Goal: Transaction & Acquisition: Purchase product/service

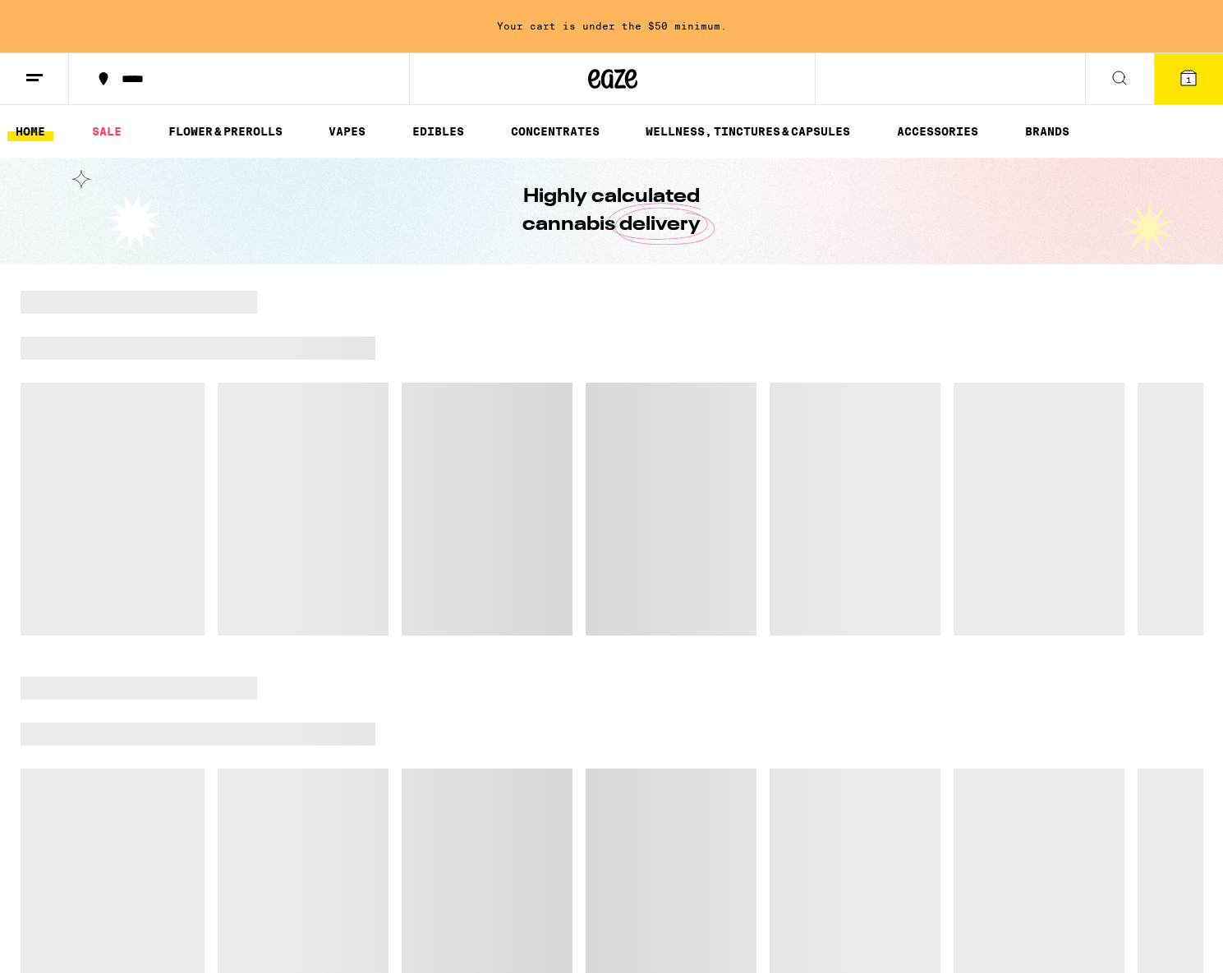
click at [1189, 83] on span "1" at bounding box center [1188, 80] width 5 height 10
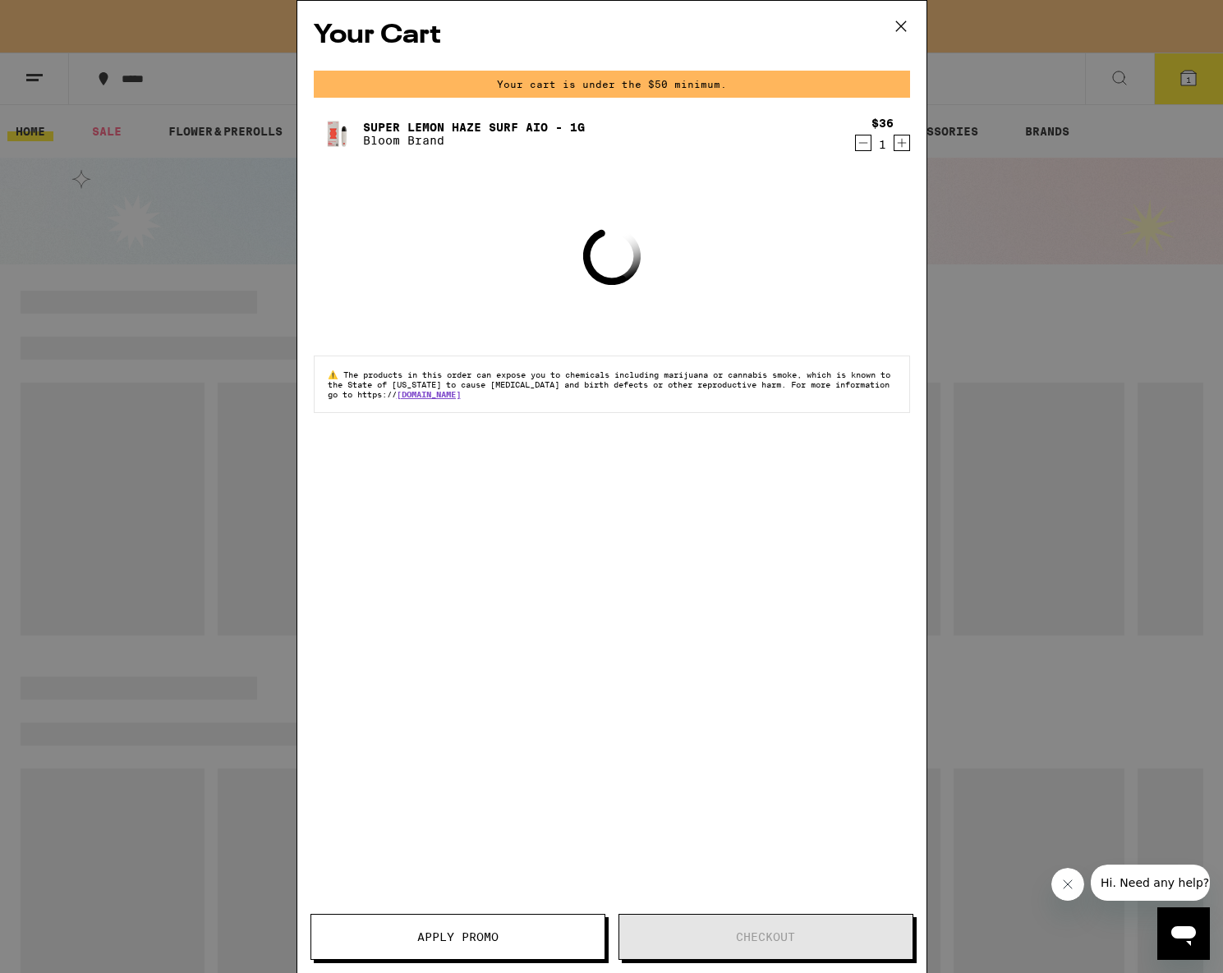
click at [853, 144] on div "$36 1" at bounding box center [880, 134] width 62 height 35
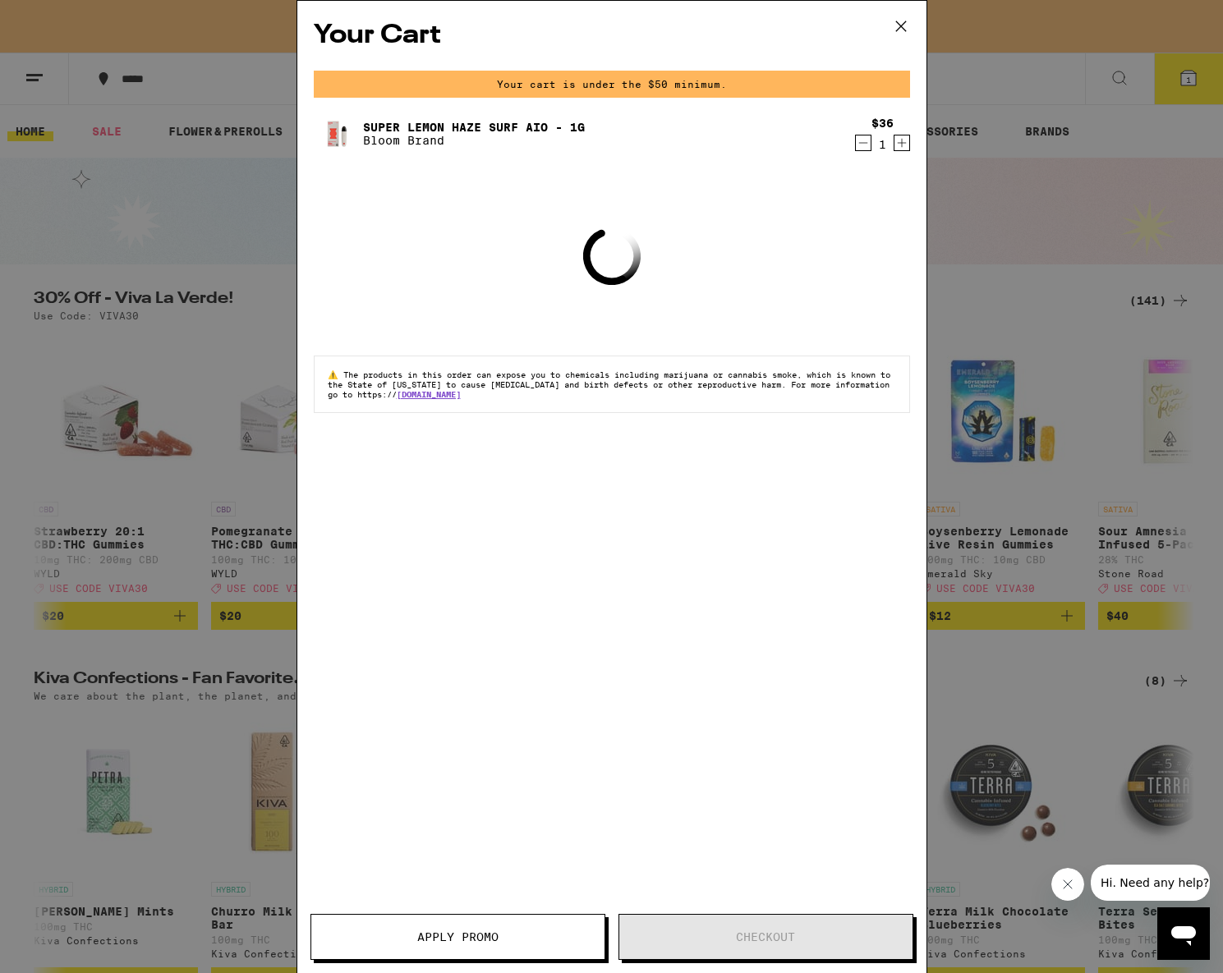
click at [859, 143] on icon "Decrement" at bounding box center [862, 143] width 9 height 0
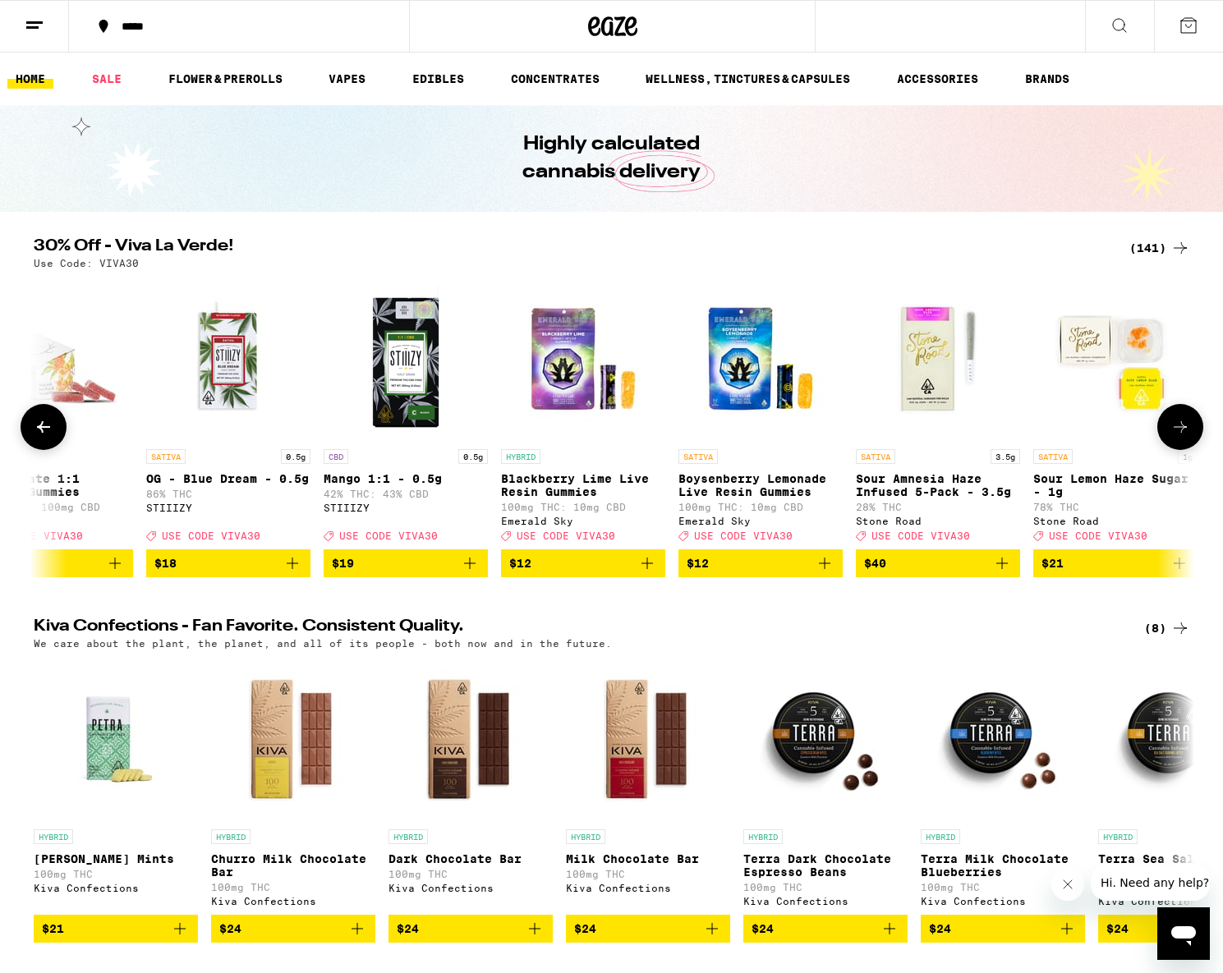
scroll to position [0, 241]
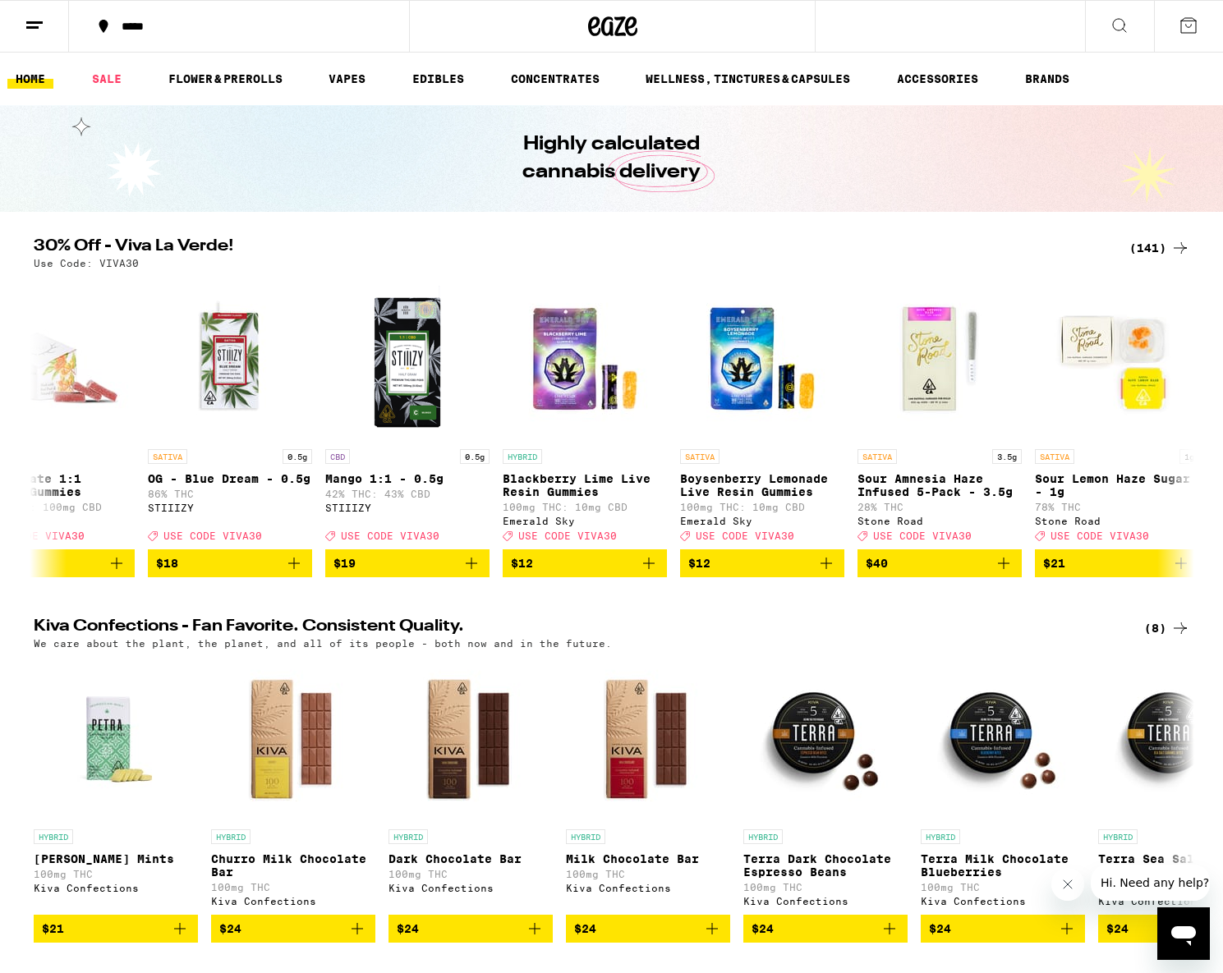
click at [1185, 27] on icon at bounding box center [1189, 26] width 20 height 20
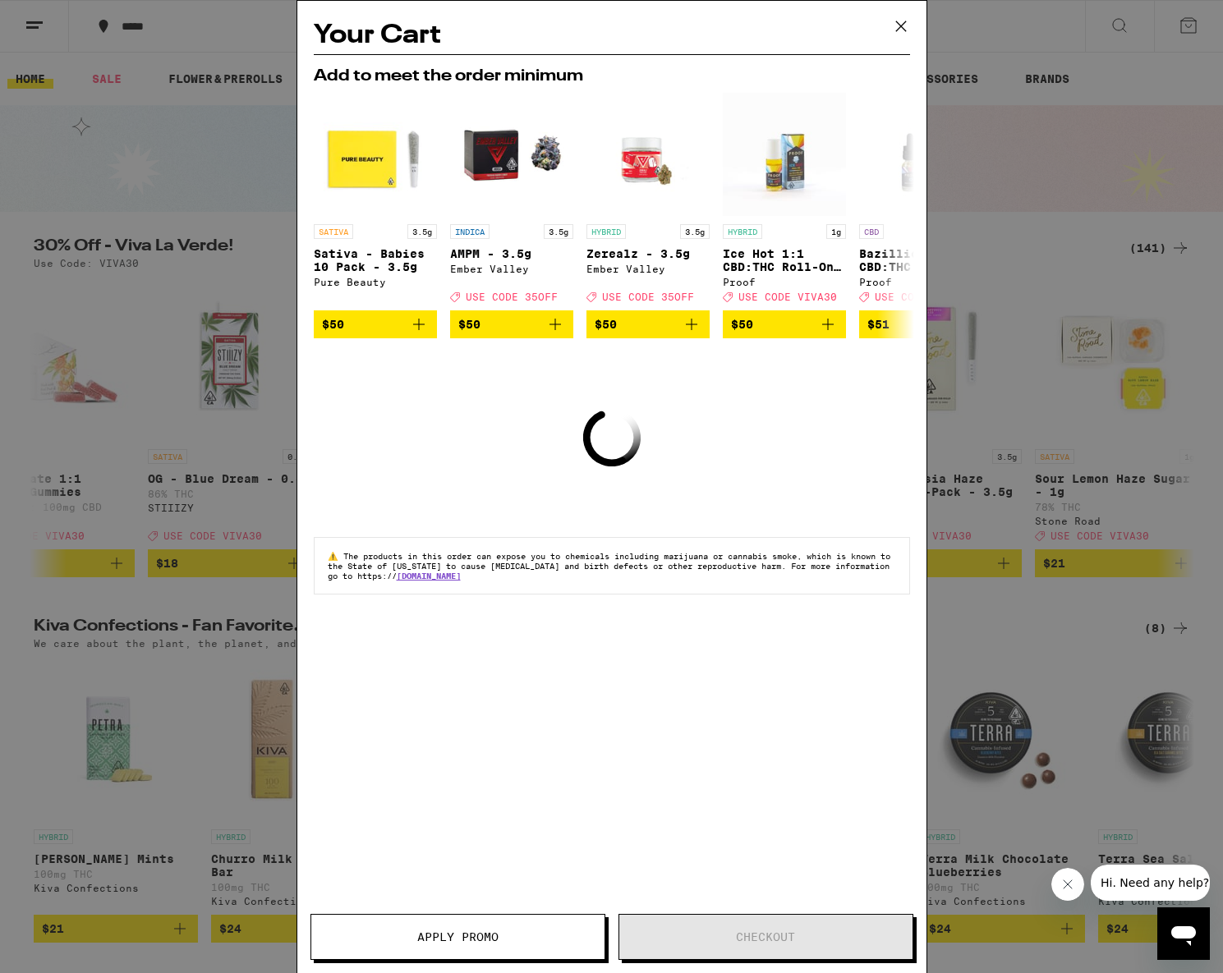
click at [8, 22] on div "Your Cart Add to meet the order minimum SATIVA 3.5g Sativa - Babies 10 Pack - 3…" at bounding box center [611, 486] width 1223 height 973
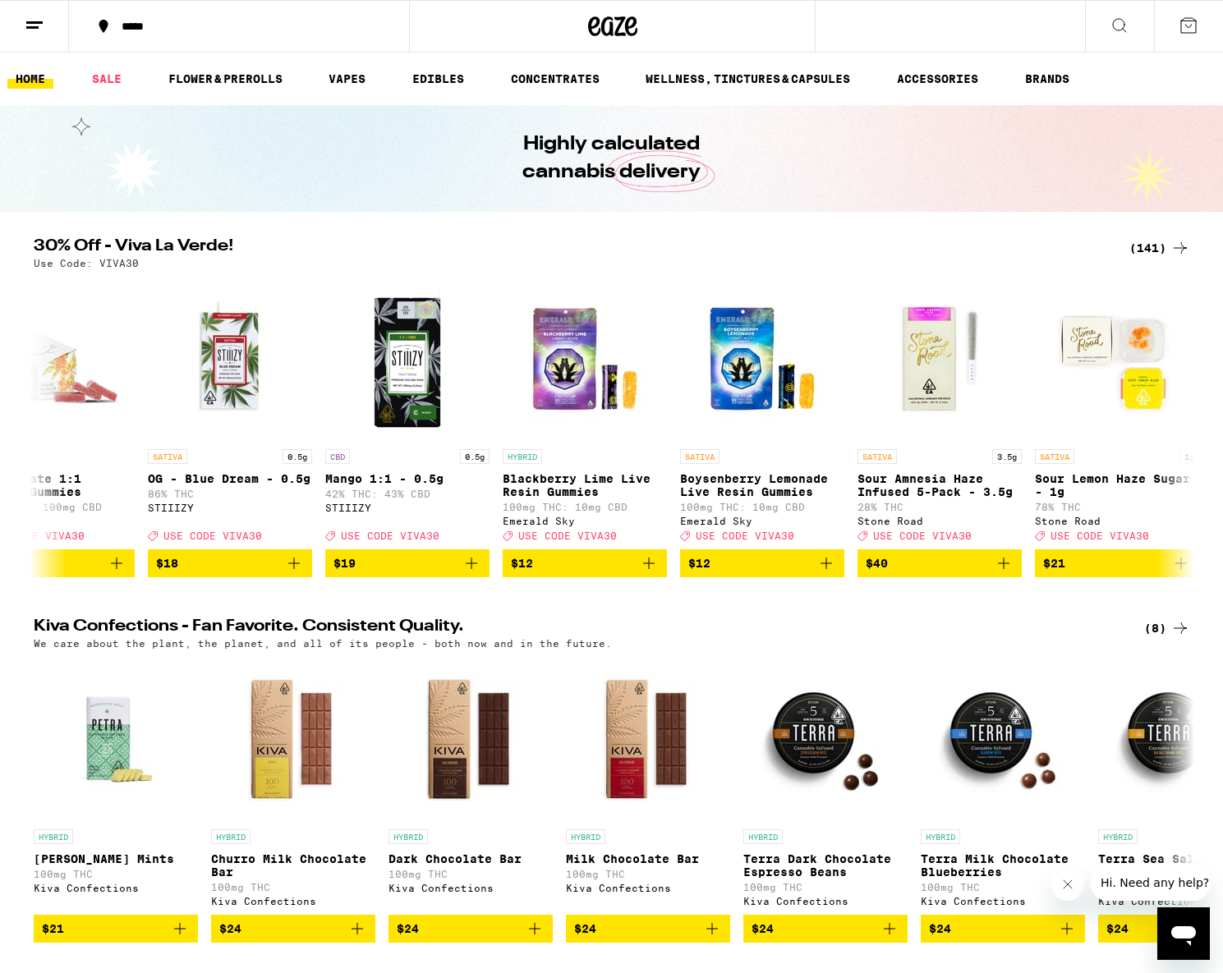
click at [44, 21] on div "Your Cart Add to meet the order minimum SATIVA 3.5g Sativa - Babies 10 Pack - 3…" at bounding box center [611, 486] width 1223 height 973
click at [39, 25] on div "Your Cart Add to meet the order minimum SATIVA 3.5g Sativa - Babies 10 Pack - 3…" at bounding box center [611, 486] width 1223 height 973
click at [35, 27] on line at bounding box center [32, 27] width 12 height 0
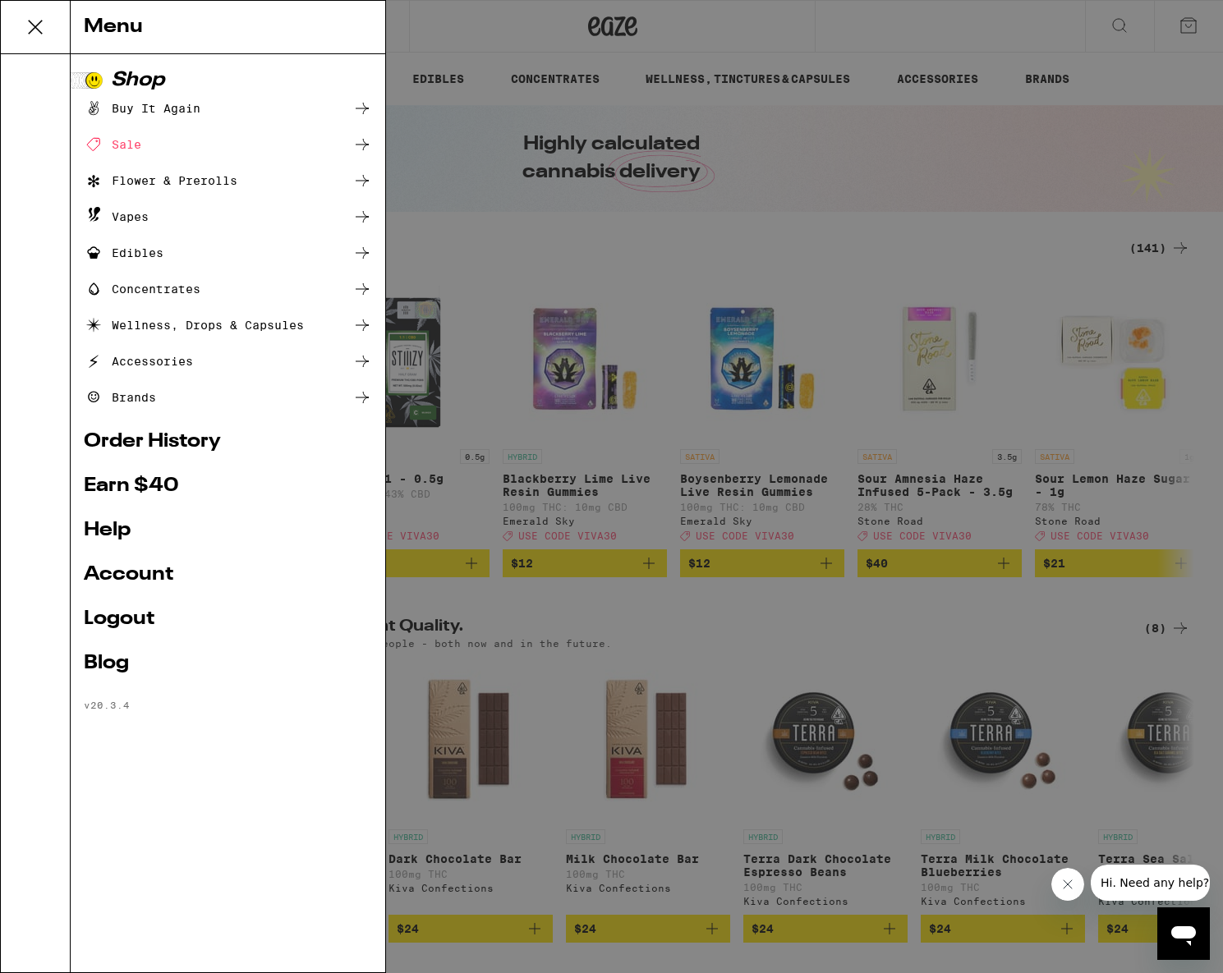
click at [136, 625] on link "Logout" at bounding box center [228, 620] width 288 height 20
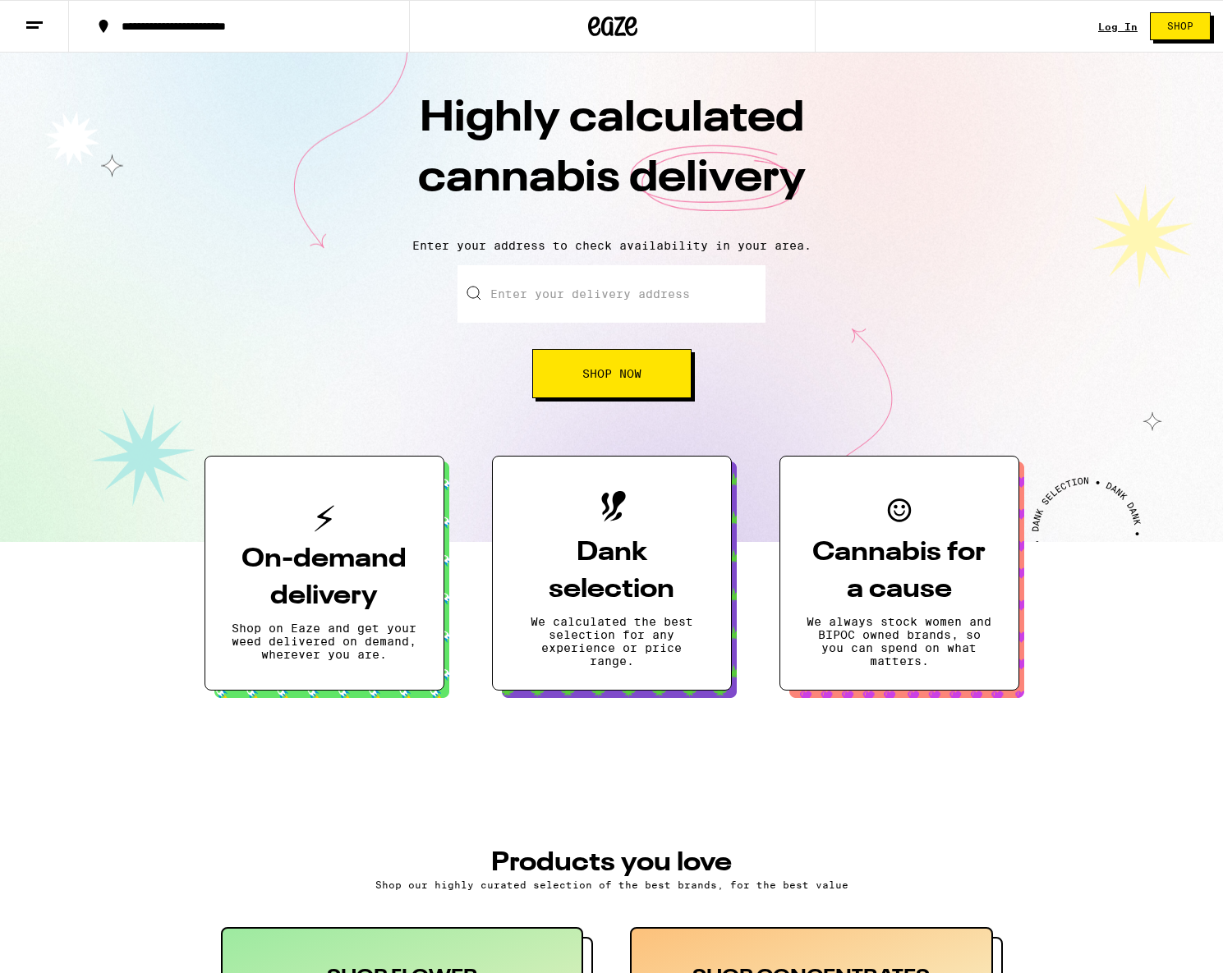
click at [1116, 28] on link "Log In" at bounding box center [1117, 26] width 39 height 11
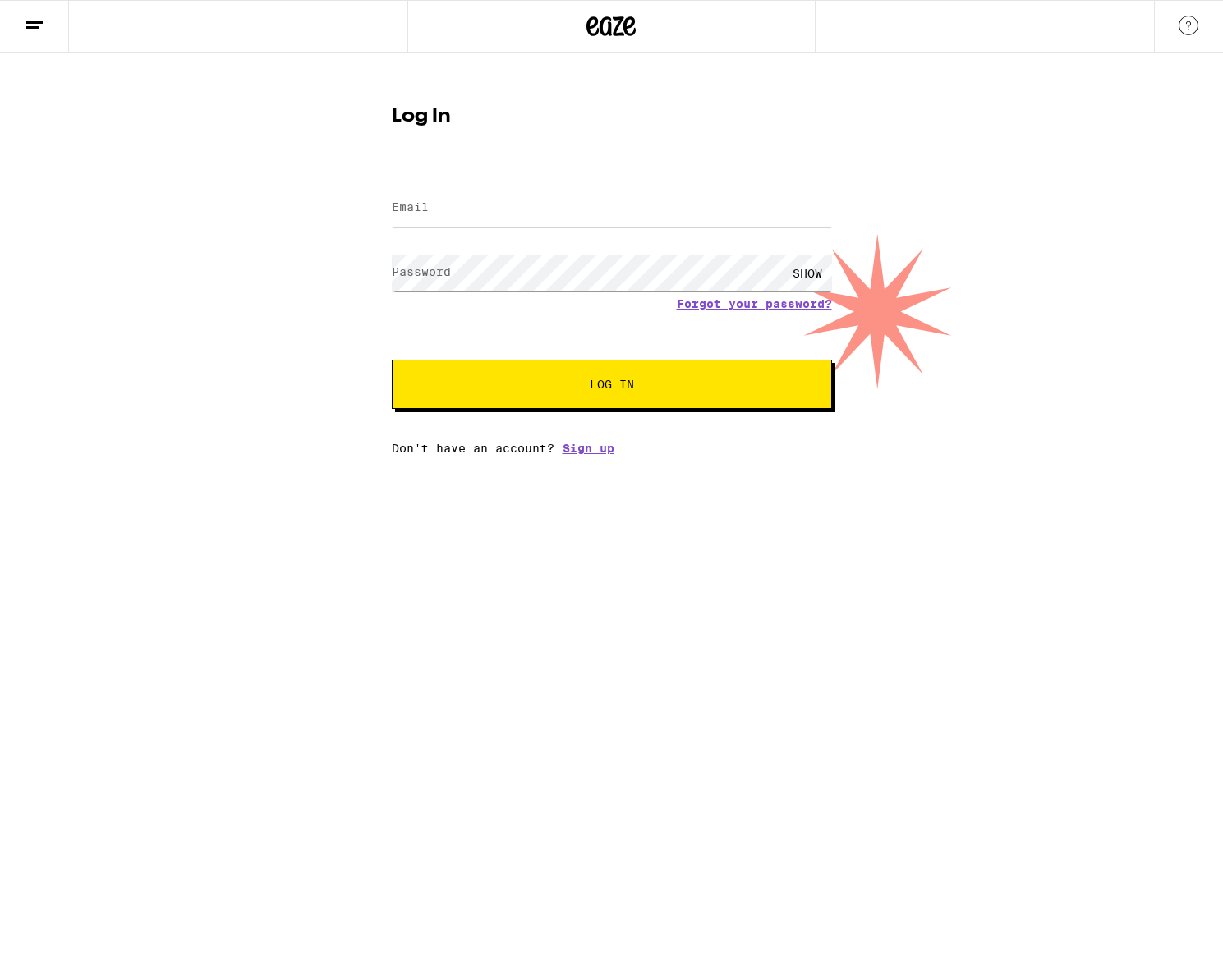
type input "[PERSON_NAME][EMAIL_ADDRESS][DOMAIN_NAME]"
click at [647, 404] on button "Log In" at bounding box center [612, 384] width 440 height 49
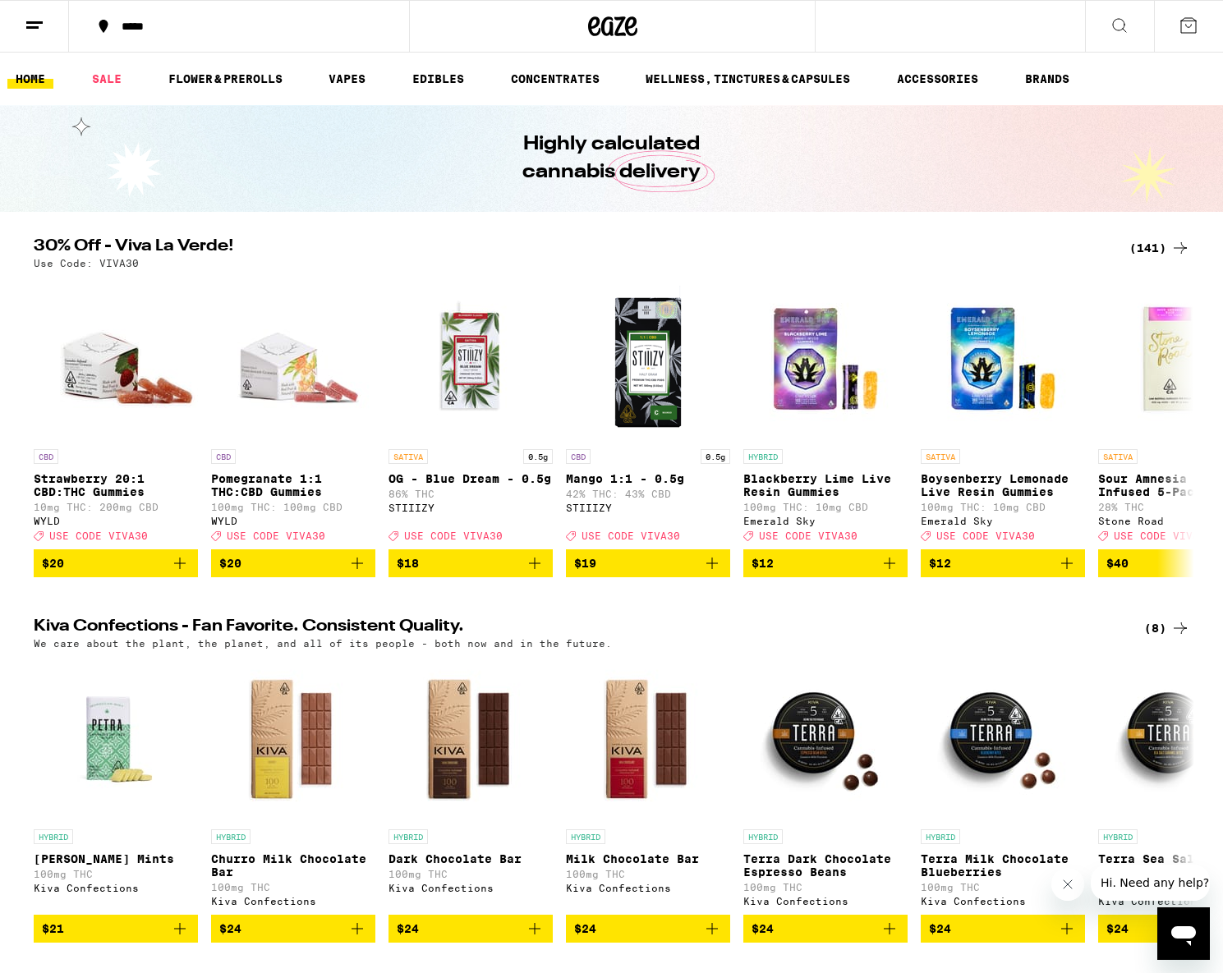
click at [1186, 30] on icon at bounding box center [1189, 26] width 20 height 20
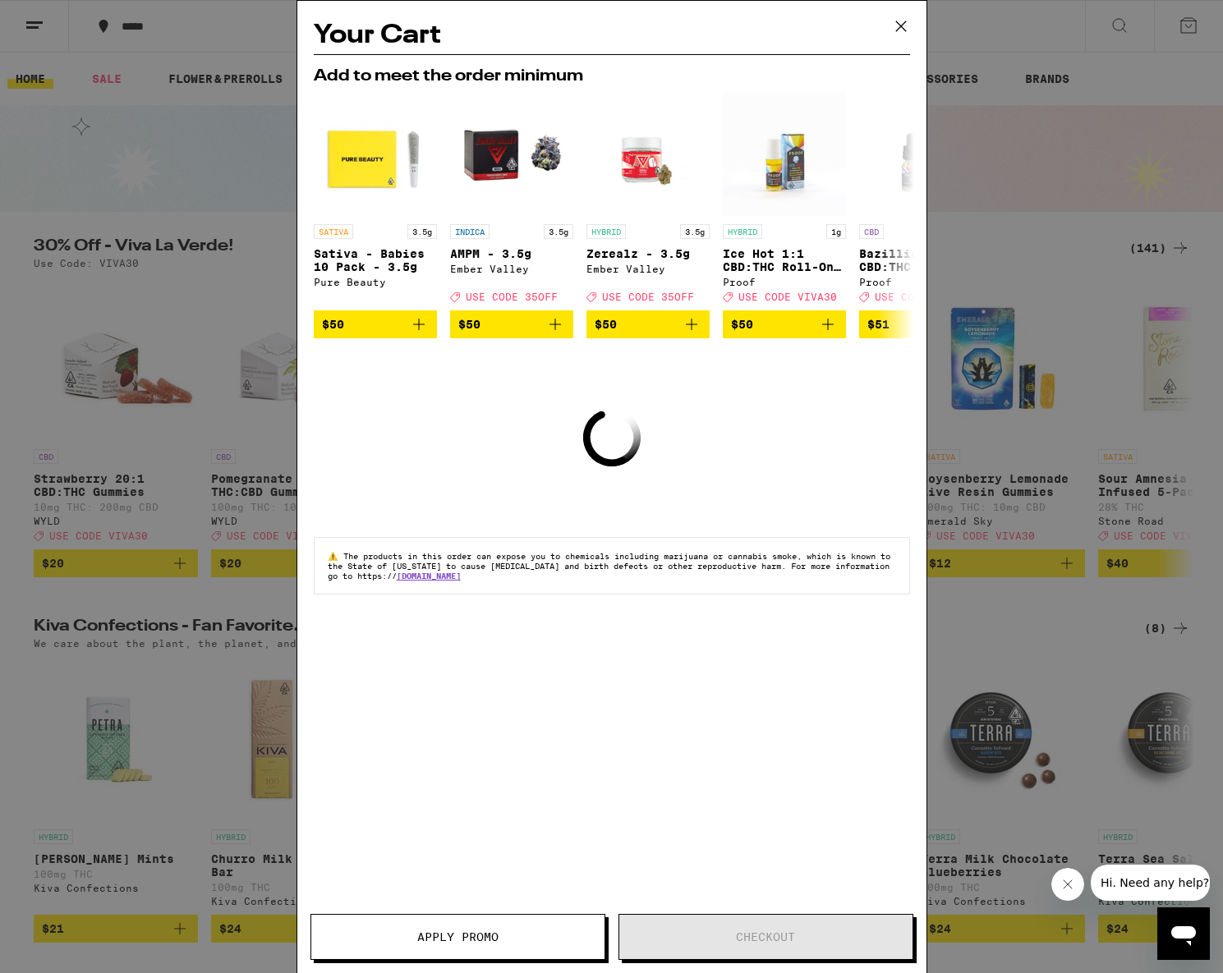
click at [895, 25] on icon at bounding box center [901, 26] width 25 height 25
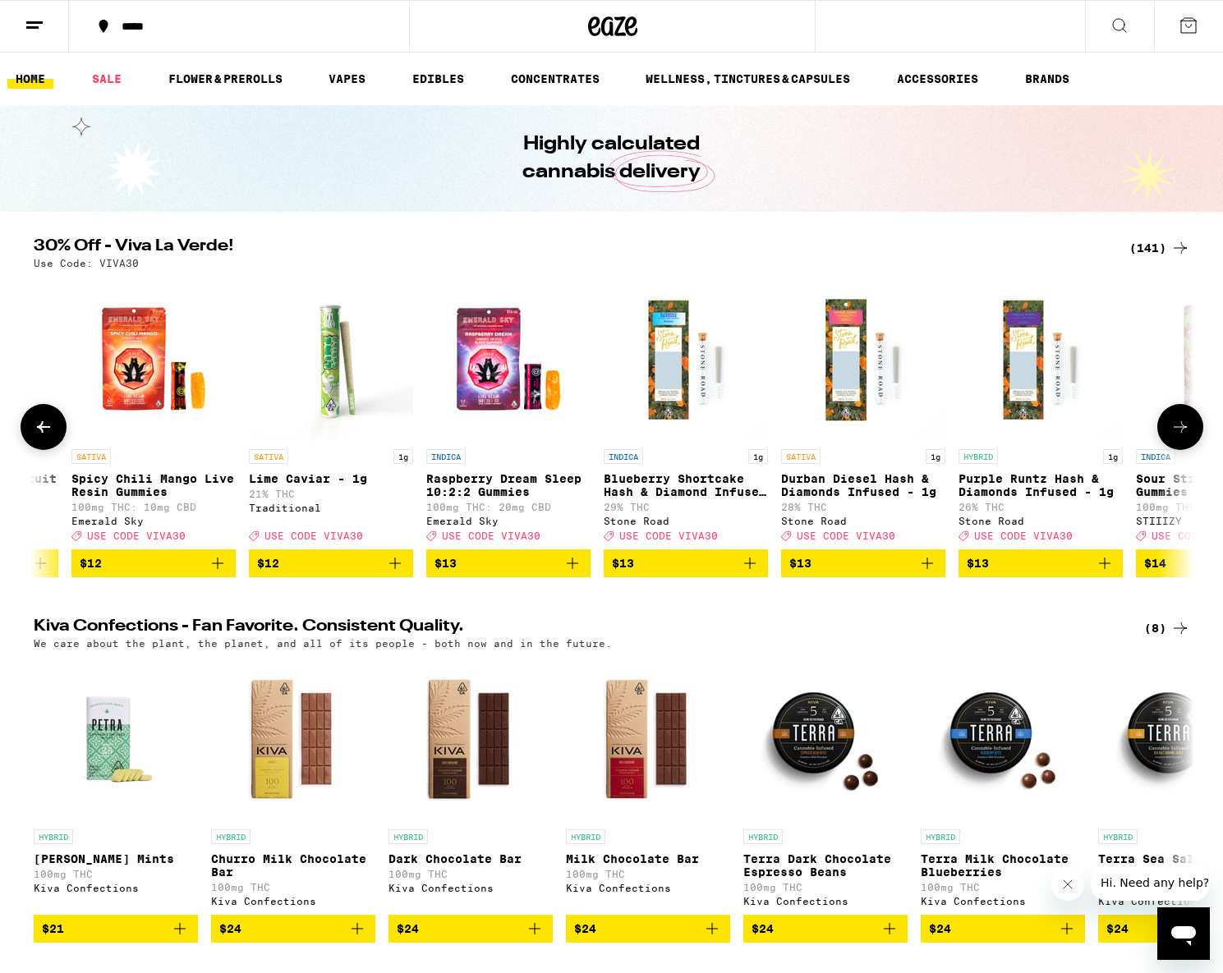
scroll to position [0, 3876]
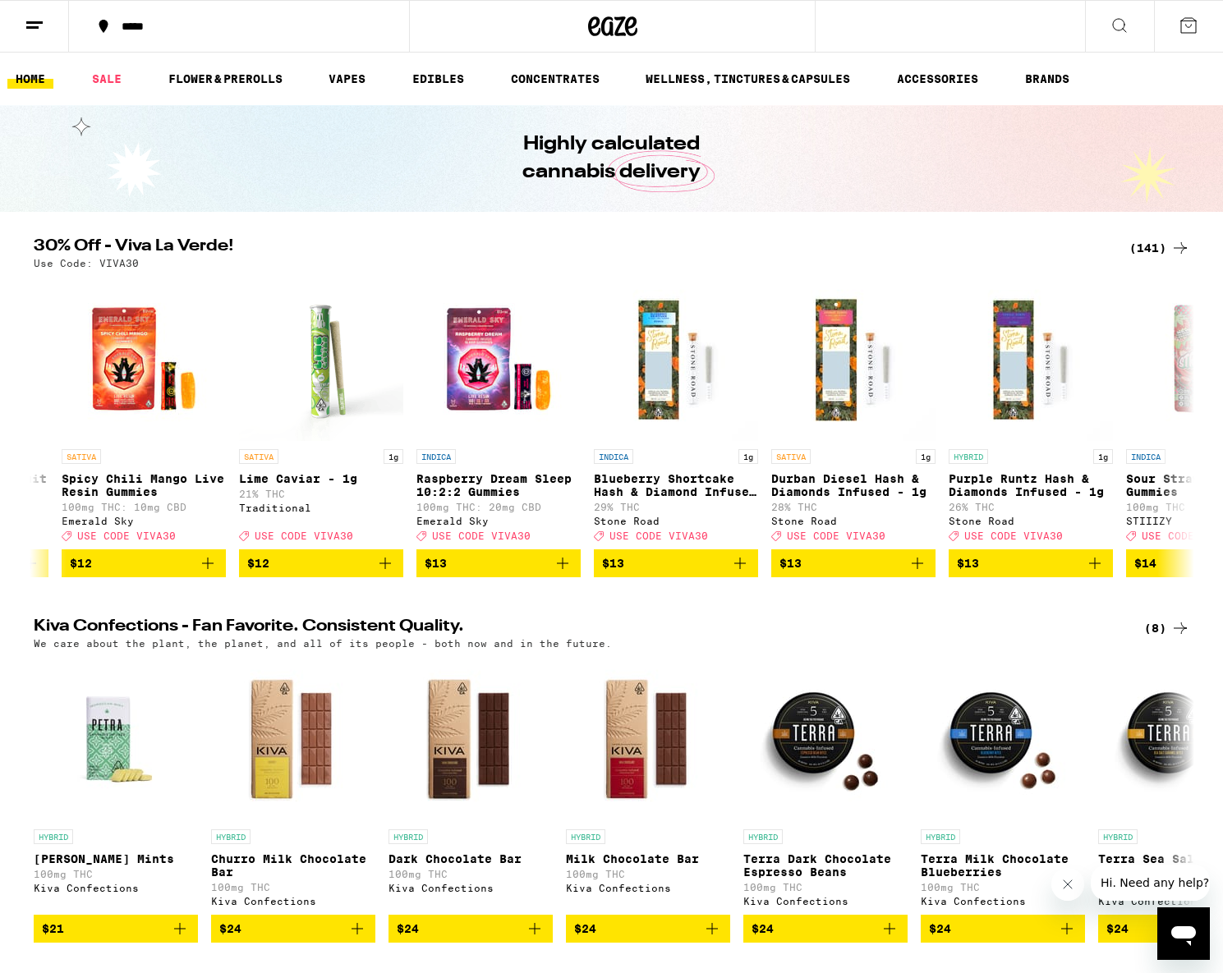
click at [1153, 250] on div "(141)" at bounding box center [1160, 248] width 61 height 20
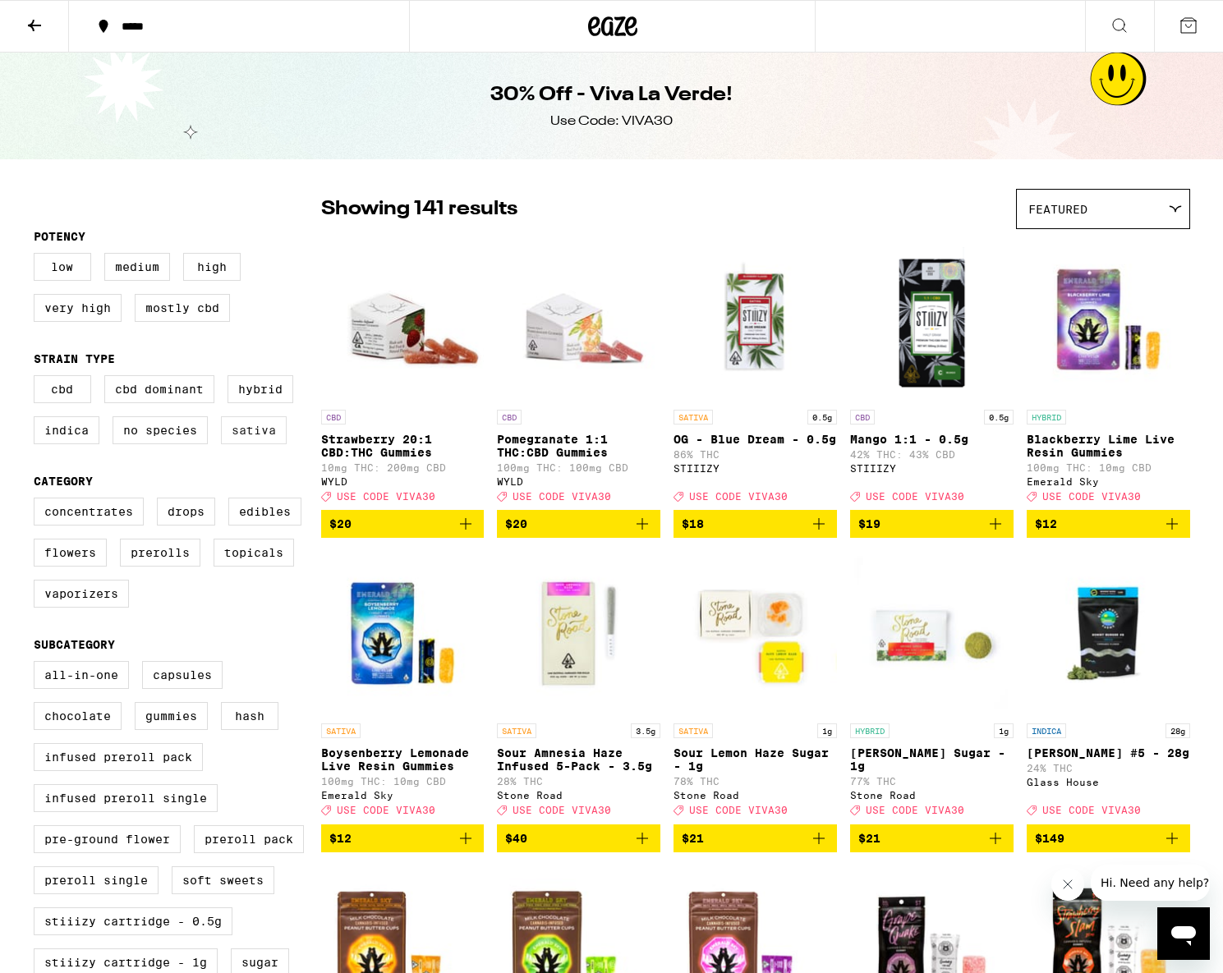
click at [246, 444] on label "Sativa" at bounding box center [254, 430] width 66 height 28
click at [38, 379] on input "Sativa" at bounding box center [37, 378] width 1 height 1
checkbox input "true"
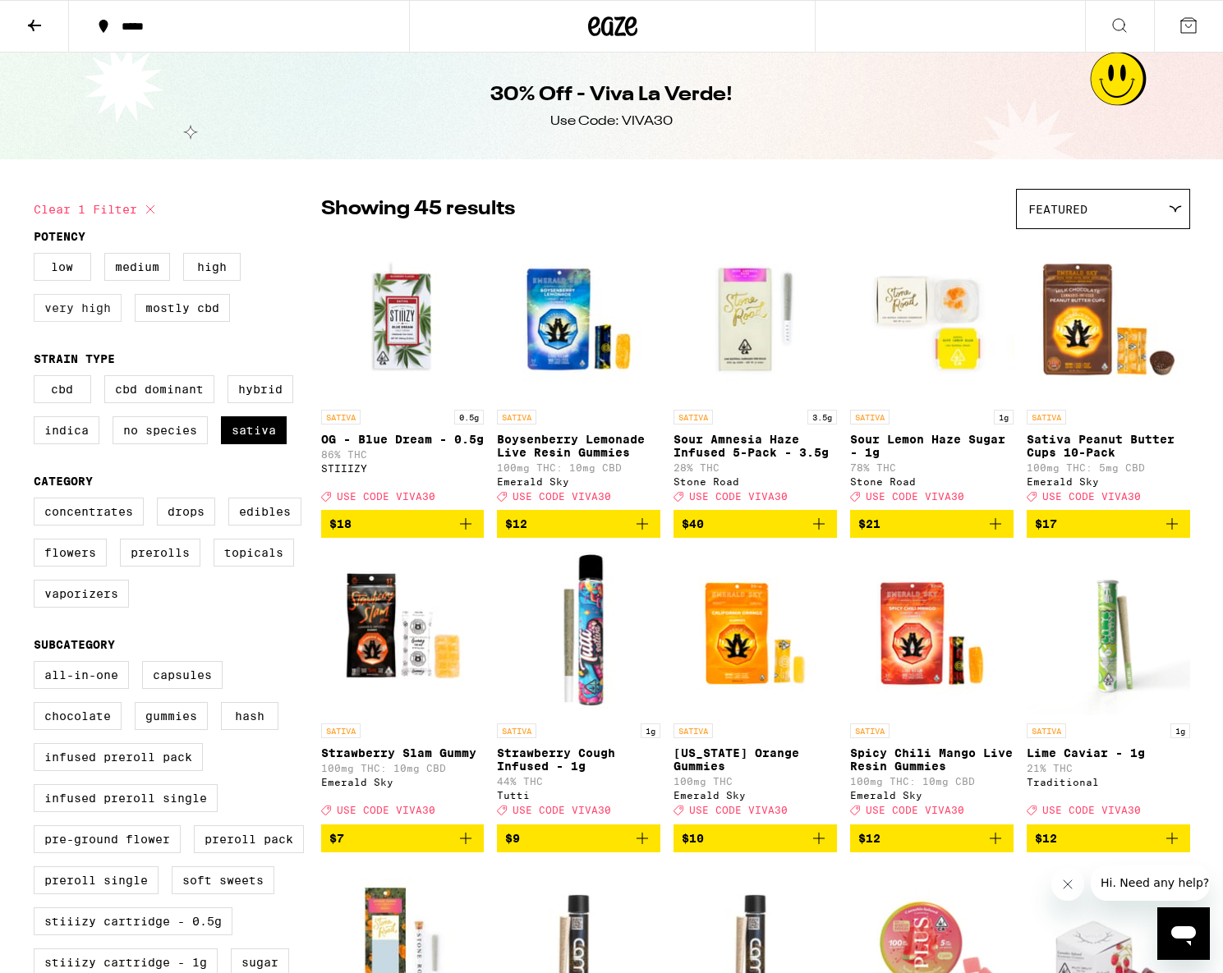
click at [64, 315] on label "Very High" at bounding box center [78, 308] width 88 height 28
click at [38, 256] on input "Very High" at bounding box center [37, 255] width 1 height 1
checkbox input "true"
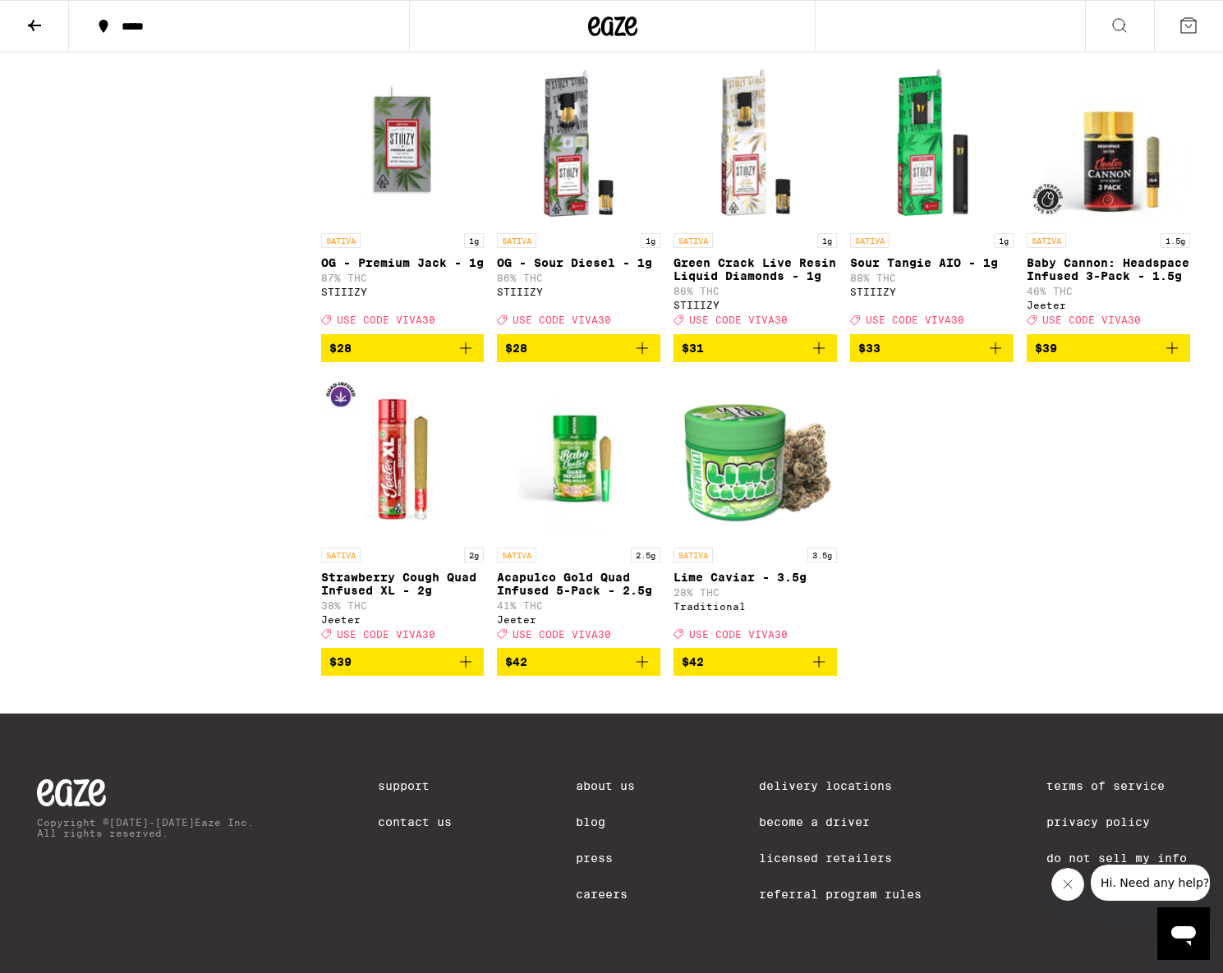
scroll to position [1771, 0]
click at [475, 358] on icon "Add to bag" at bounding box center [466, 348] width 20 height 20
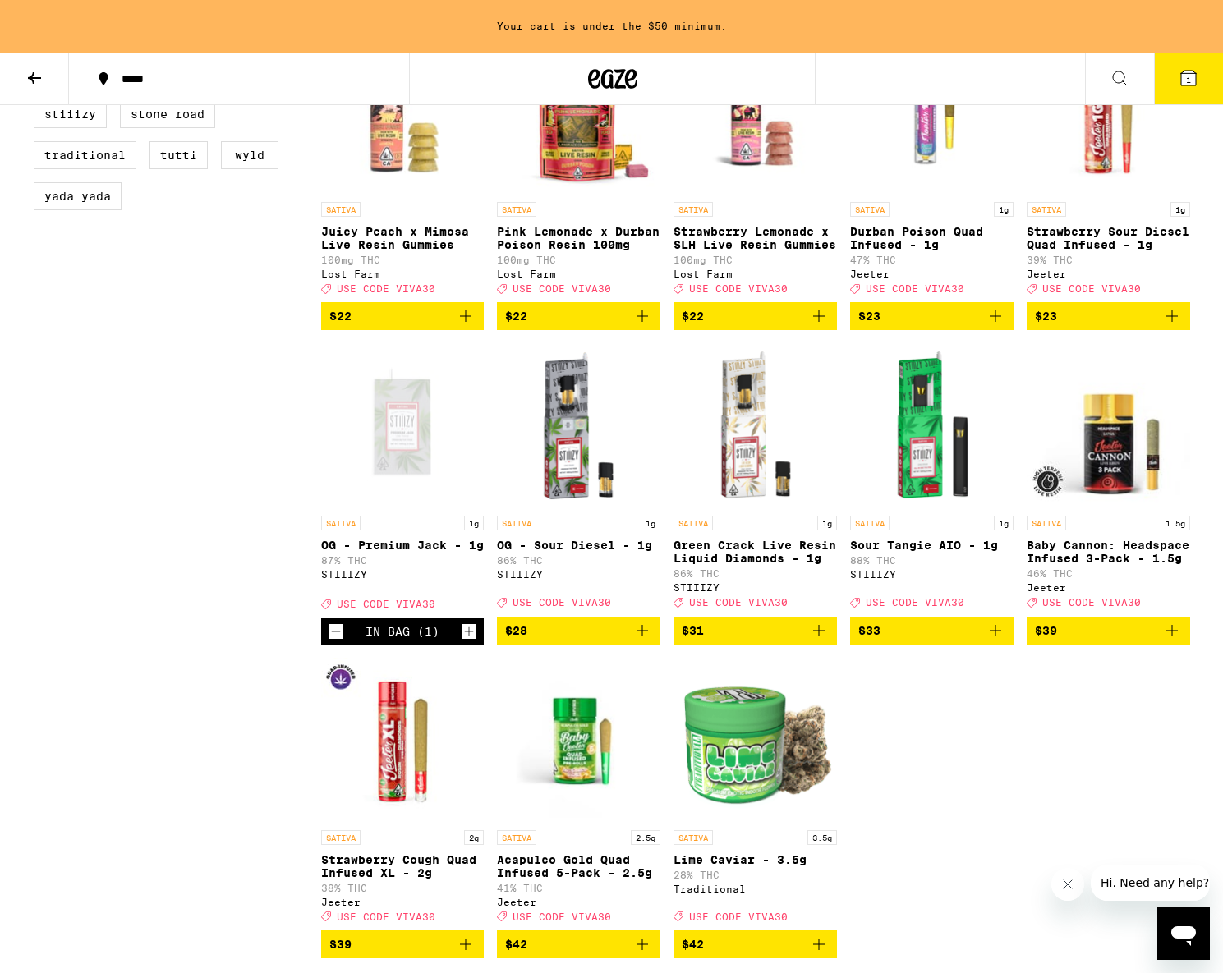
scroll to position [1517, 1]
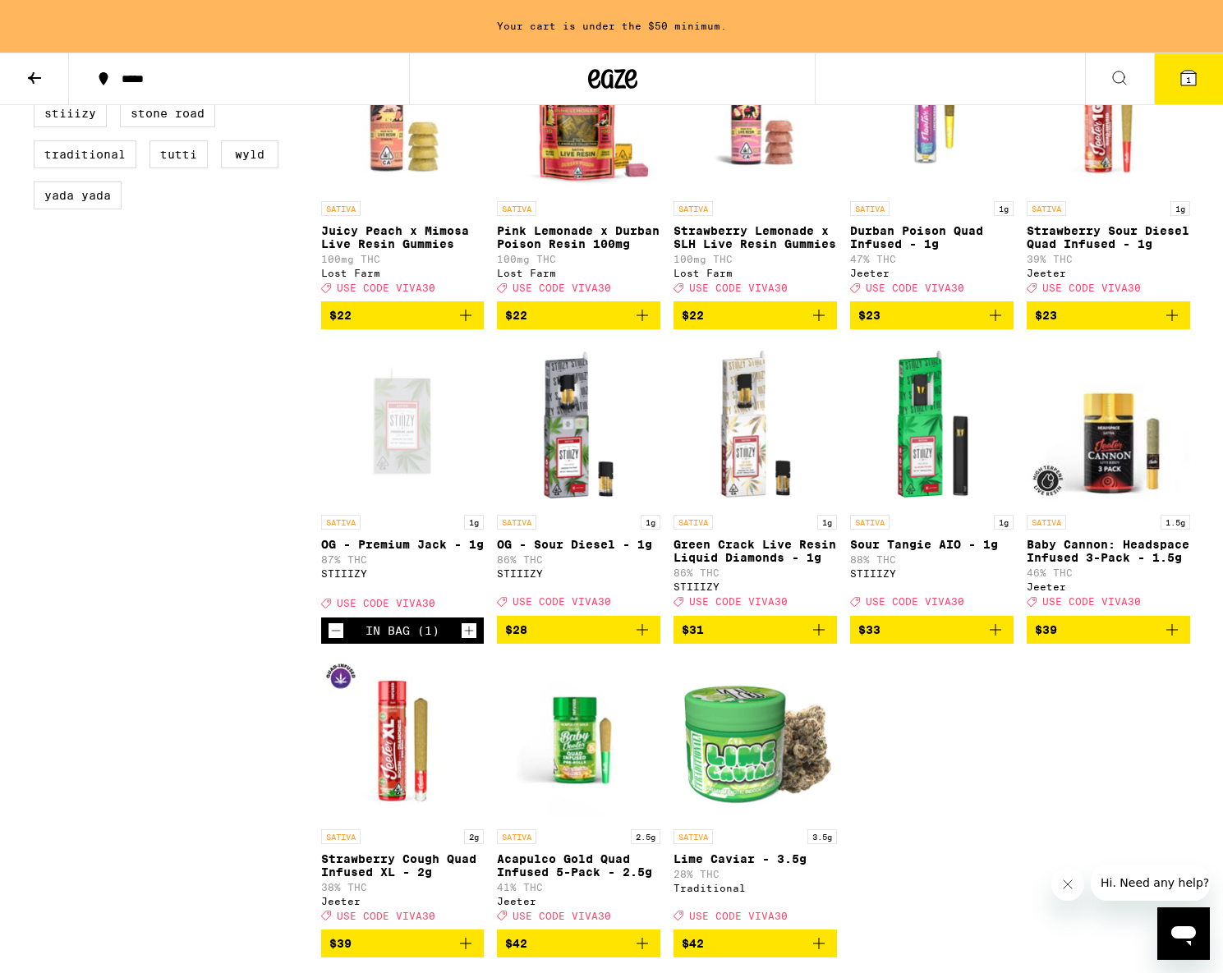
click at [991, 644] on button "$33" at bounding box center [931, 630] width 163 height 28
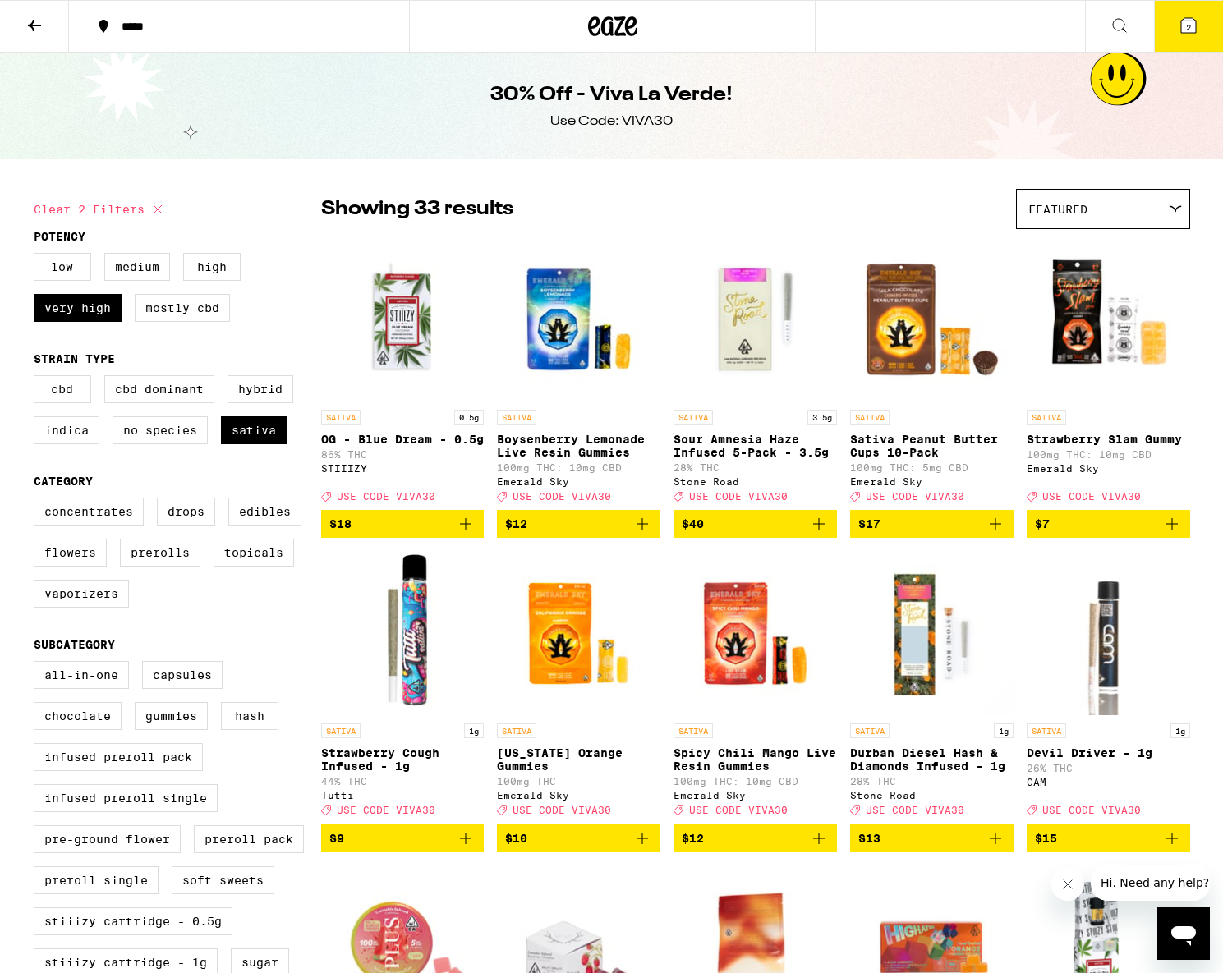
scroll to position [0, 0]
click at [205, 258] on label "High" at bounding box center [212, 267] width 58 height 28
click at [38, 256] on input "High" at bounding box center [37, 255] width 1 height 1
checkbox input "true"
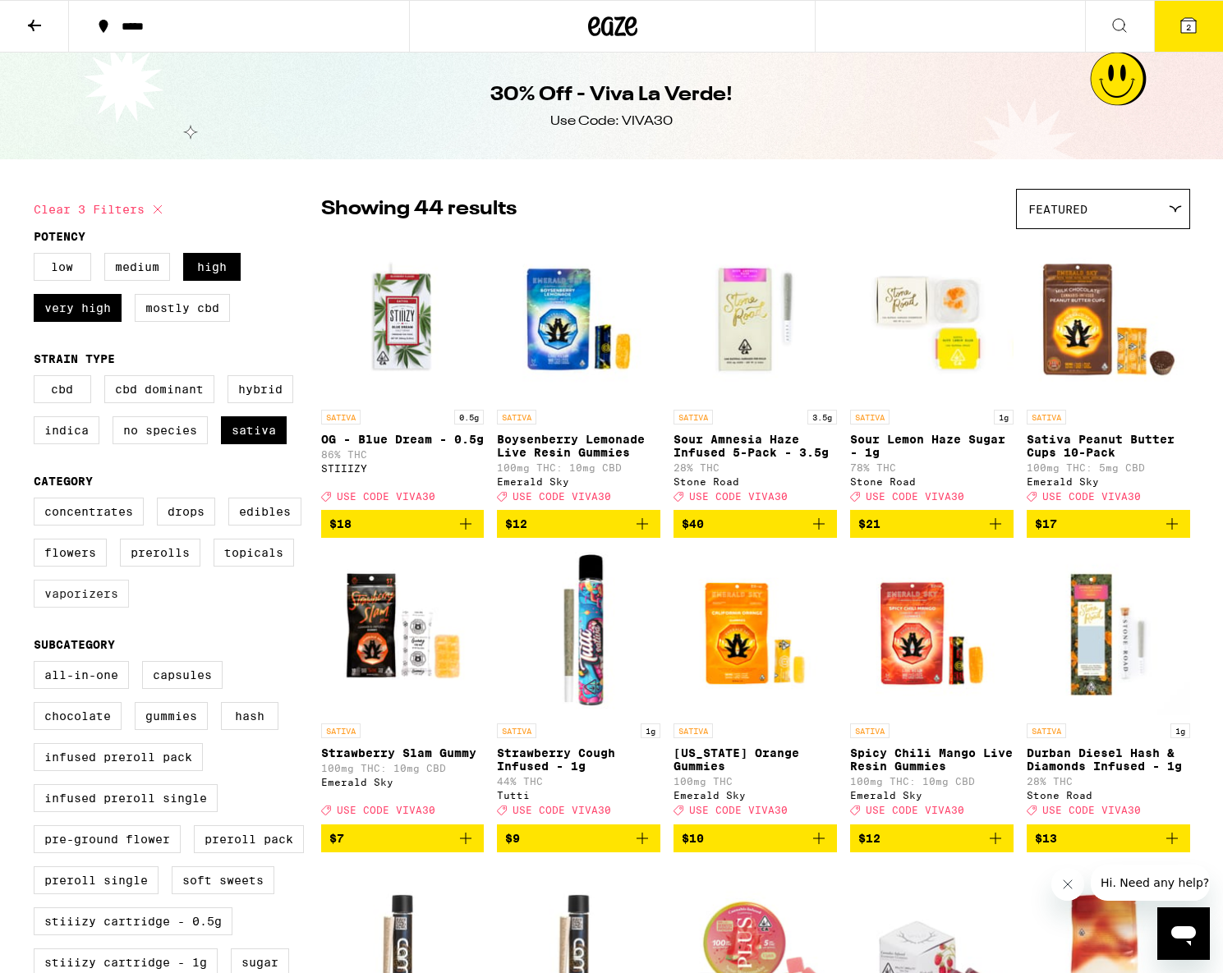
click at [84, 607] on label "Vaporizers" at bounding box center [81, 594] width 95 height 28
click at [38, 501] on input "Vaporizers" at bounding box center [37, 500] width 1 height 1
checkbox input "true"
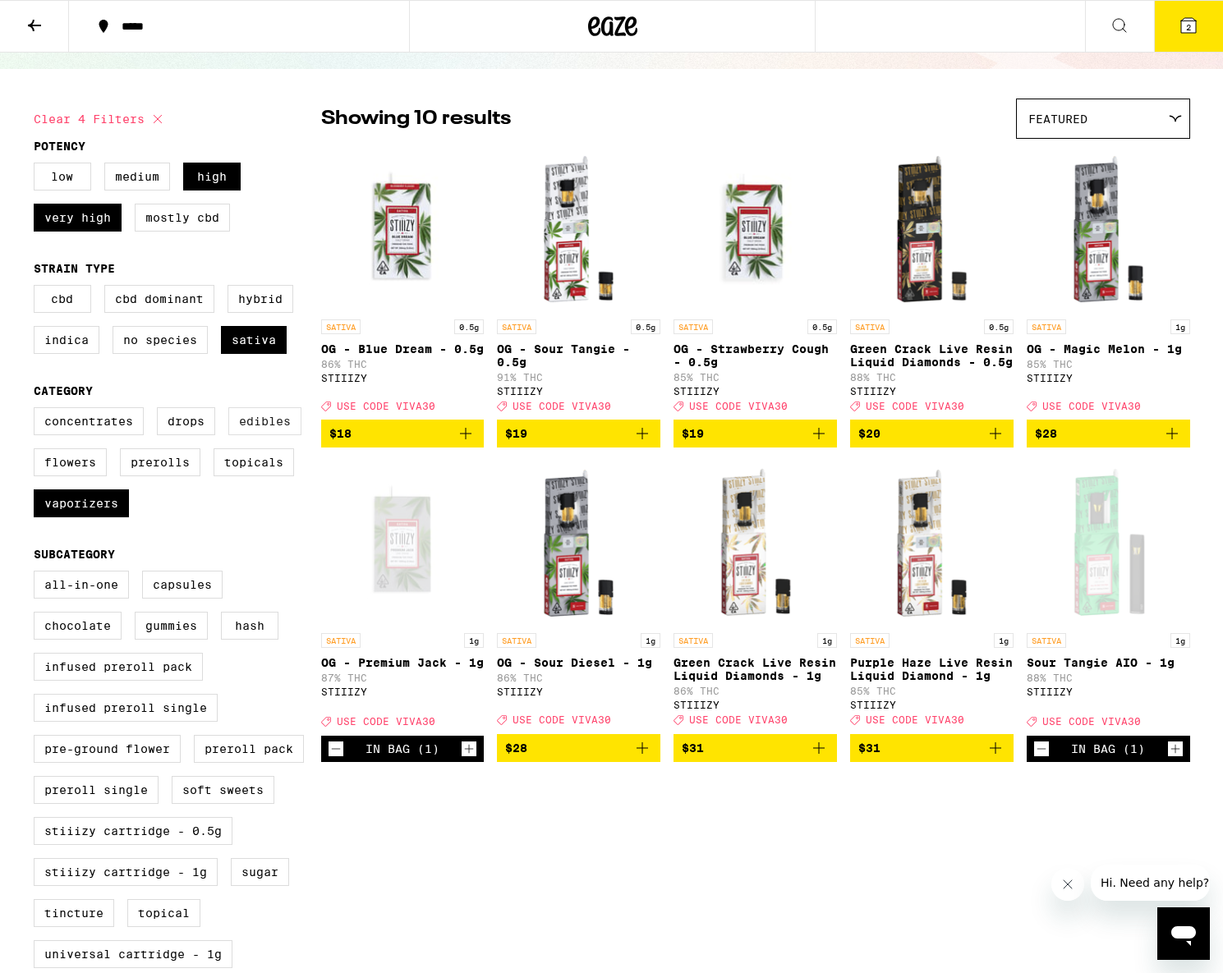
scroll to position [93, 1]
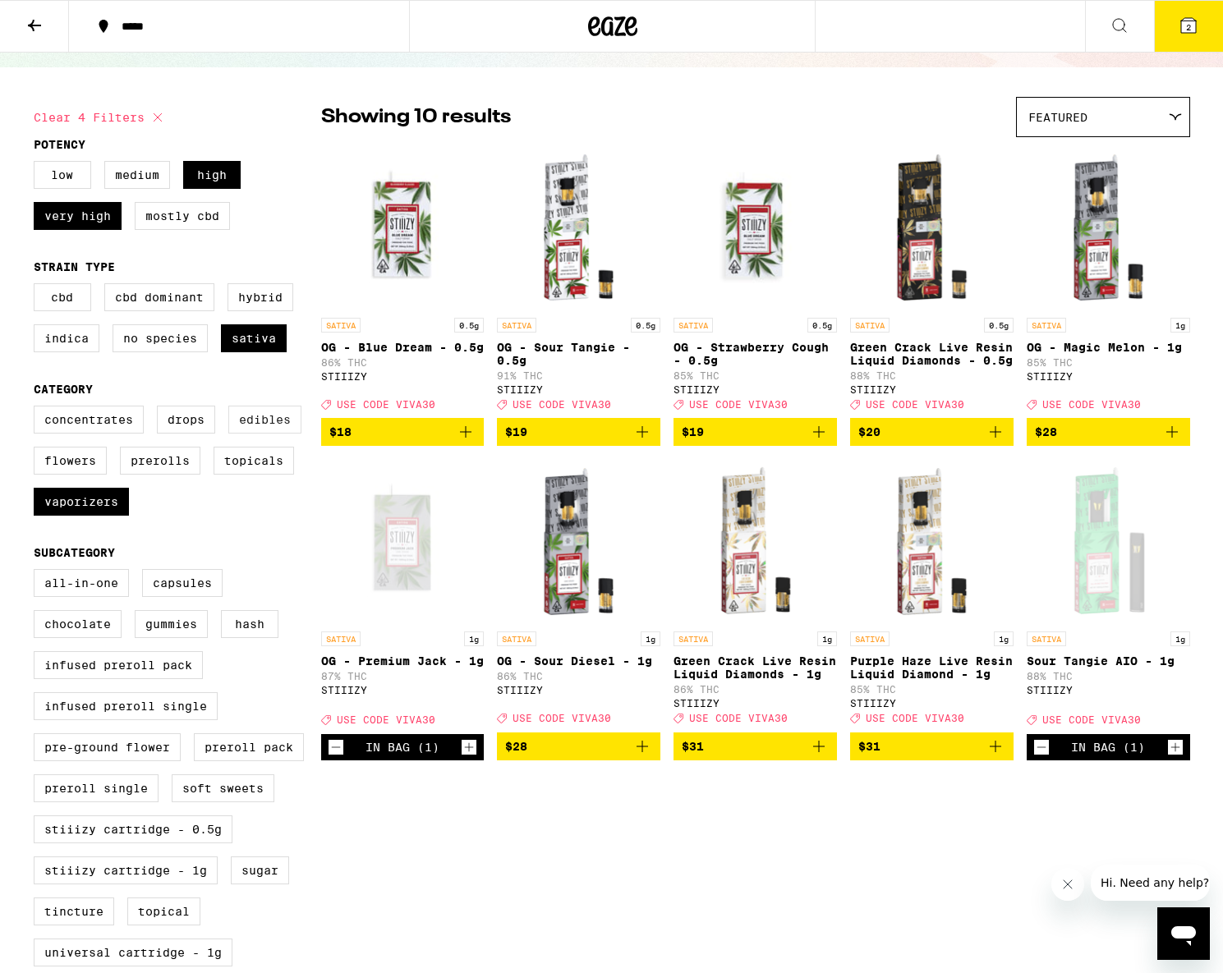
click at [246, 434] on label "Edibles" at bounding box center [264, 420] width 73 height 28
click at [38, 409] on input "Edibles" at bounding box center [37, 408] width 1 height 1
checkbox input "true"
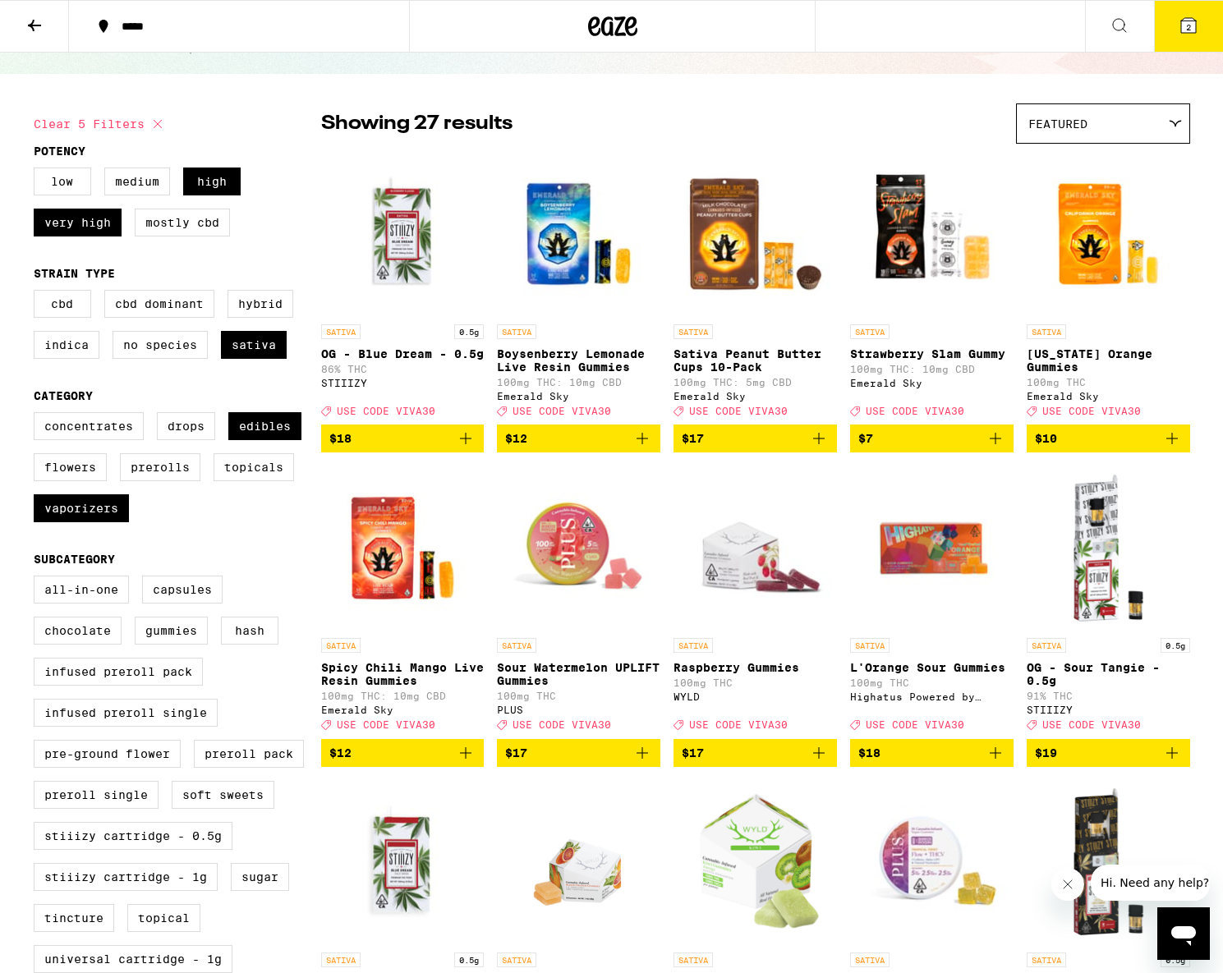
scroll to position [82, 0]
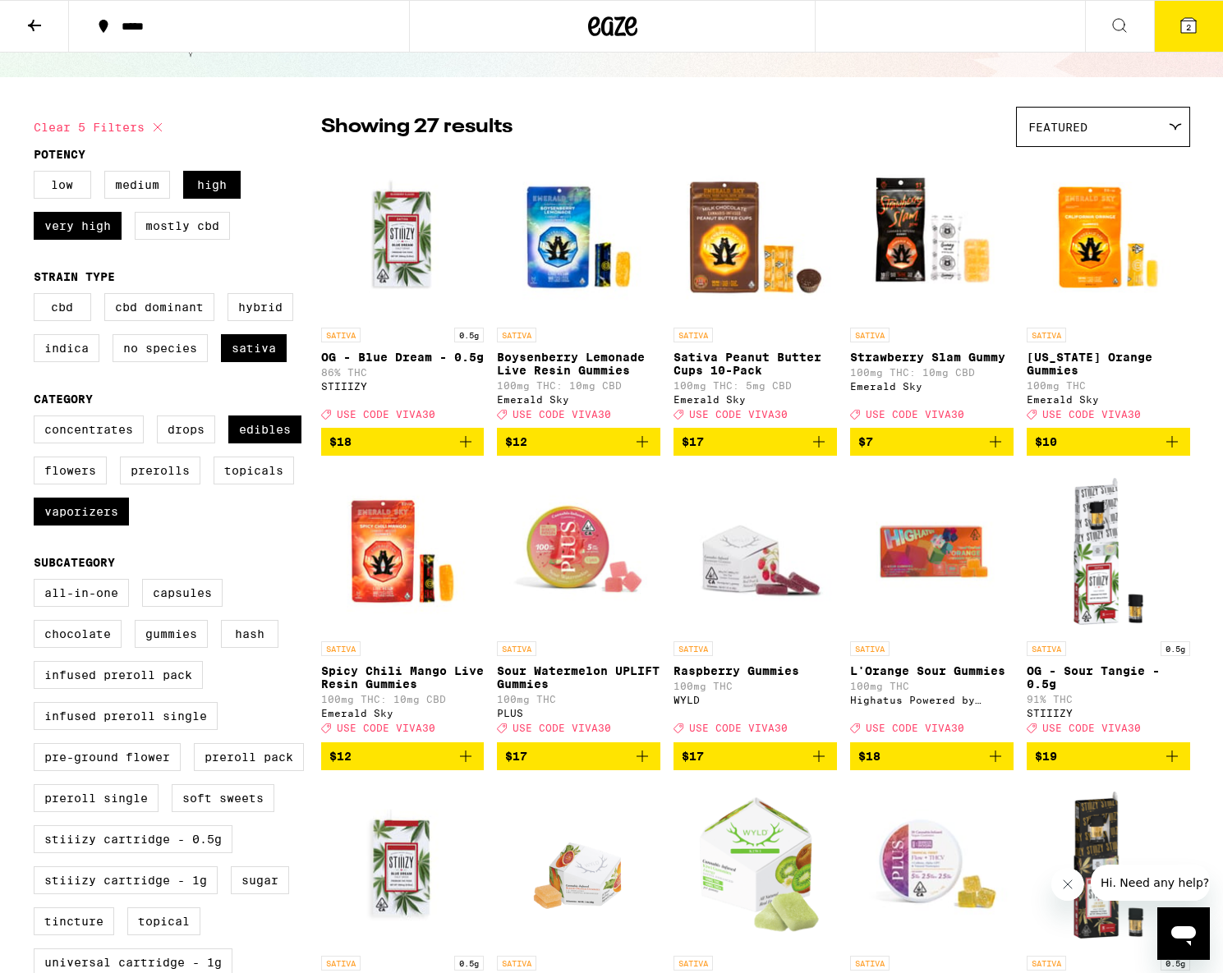
click at [456, 766] on icon "Add to bag" at bounding box center [466, 757] width 20 height 20
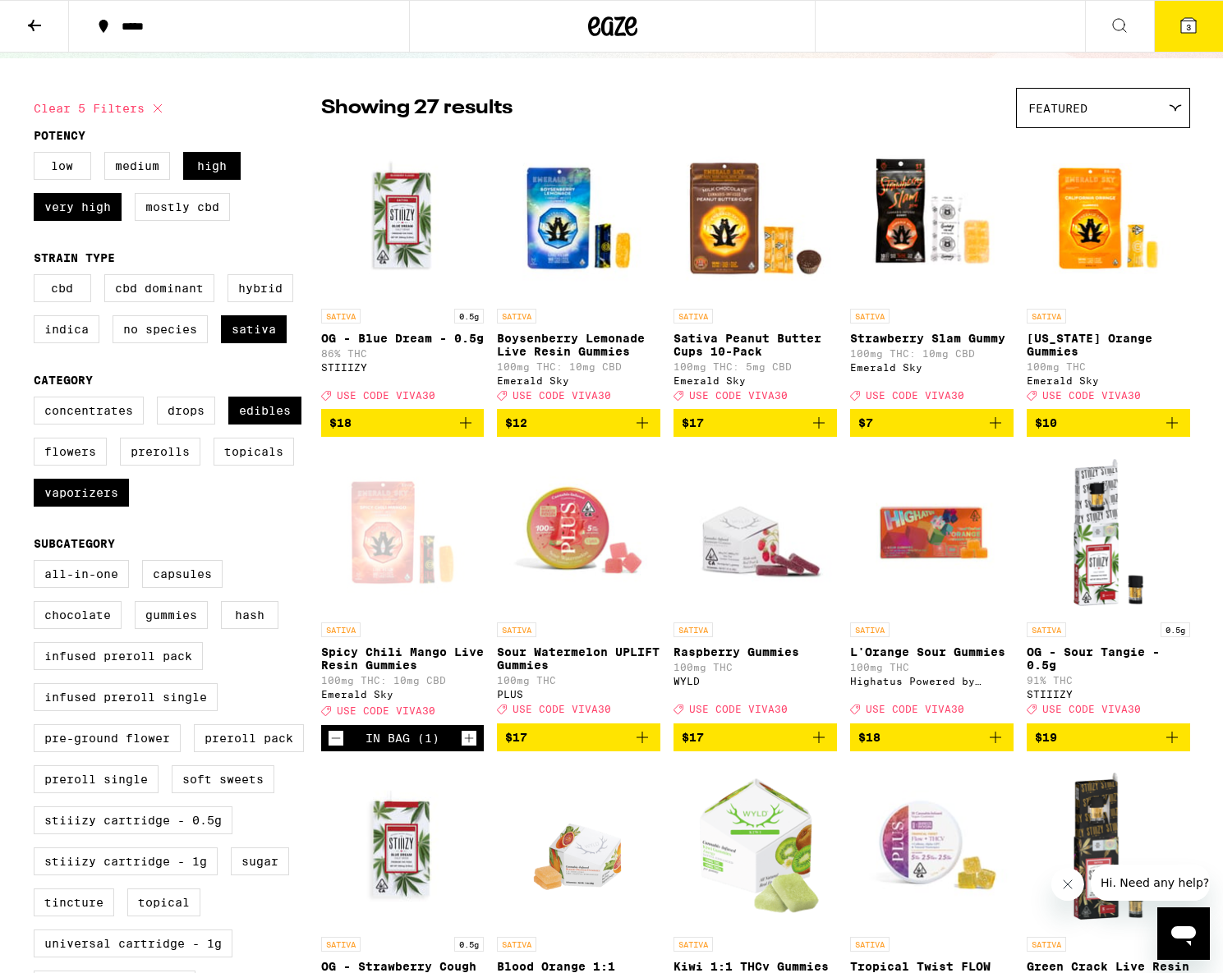
scroll to position [36, 0]
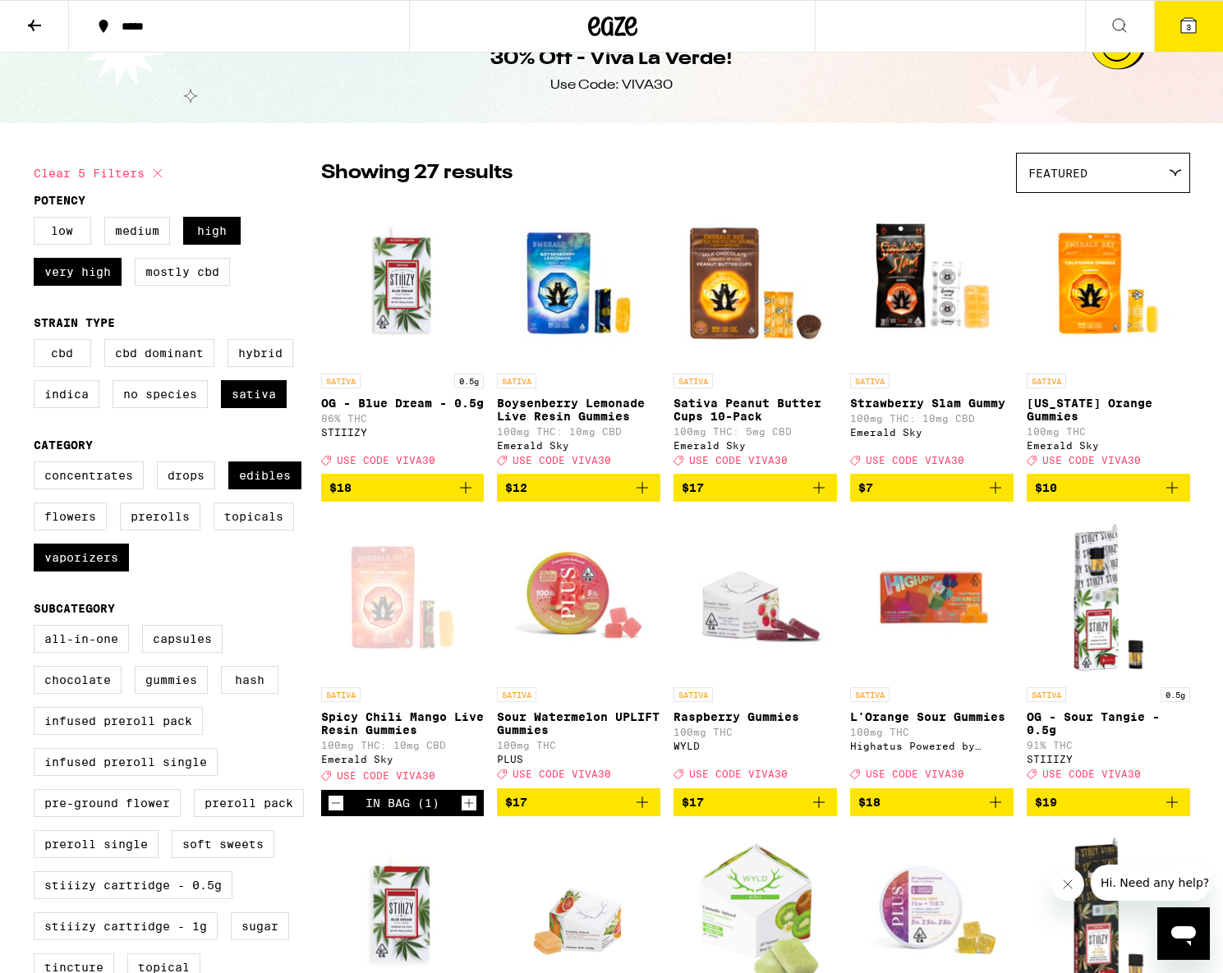
click at [1190, 34] on icon at bounding box center [1189, 26] width 20 height 20
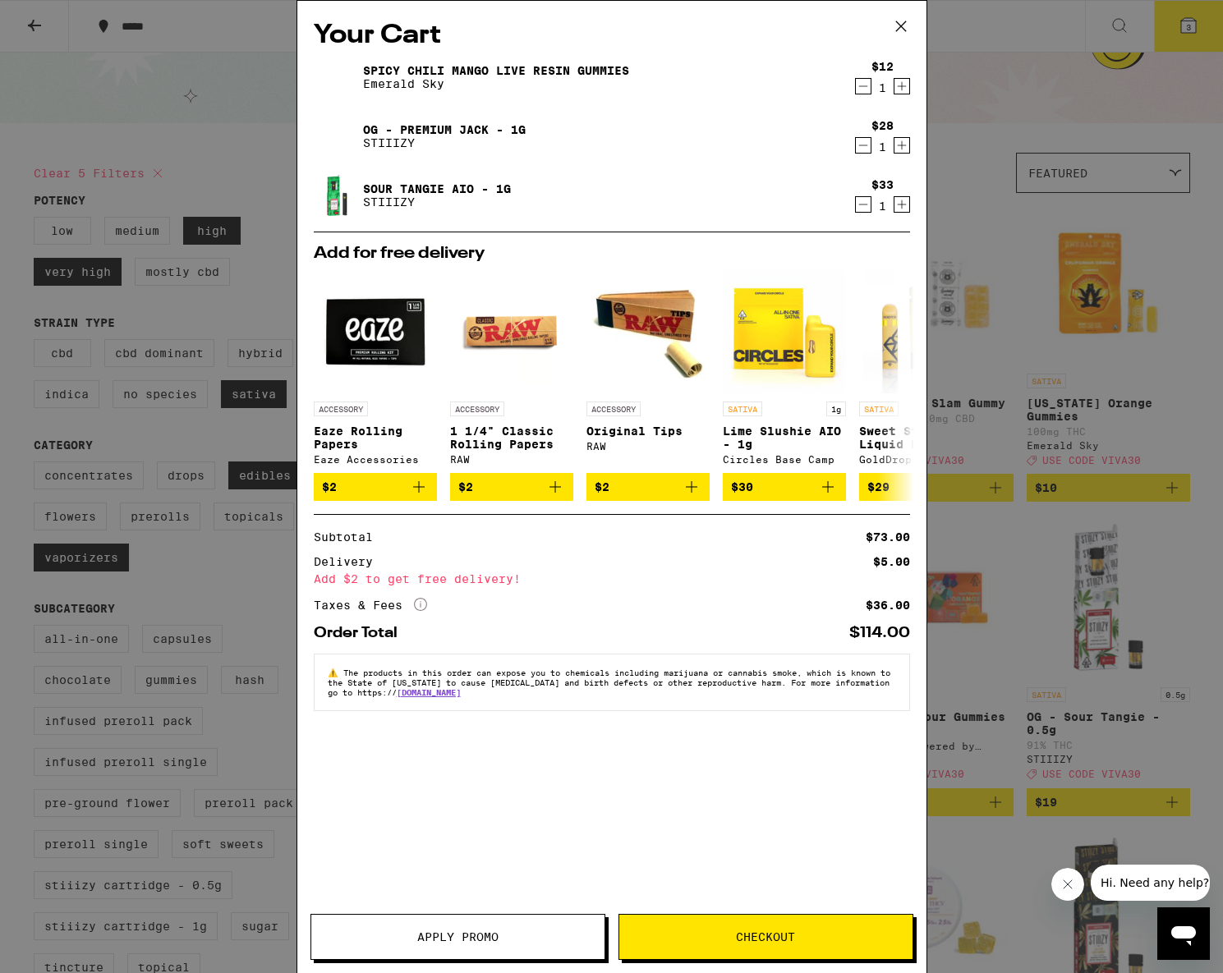
click at [453, 903] on div "Your Cart Spicy Chili Mango Live Resin Gummies Emerald Sky $12 1 OG - Premium J…" at bounding box center [611, 462] width 629 height 923
click at [421, 926] on button "Apply Promo" at bounding box center [458, 937] width 295 height 46
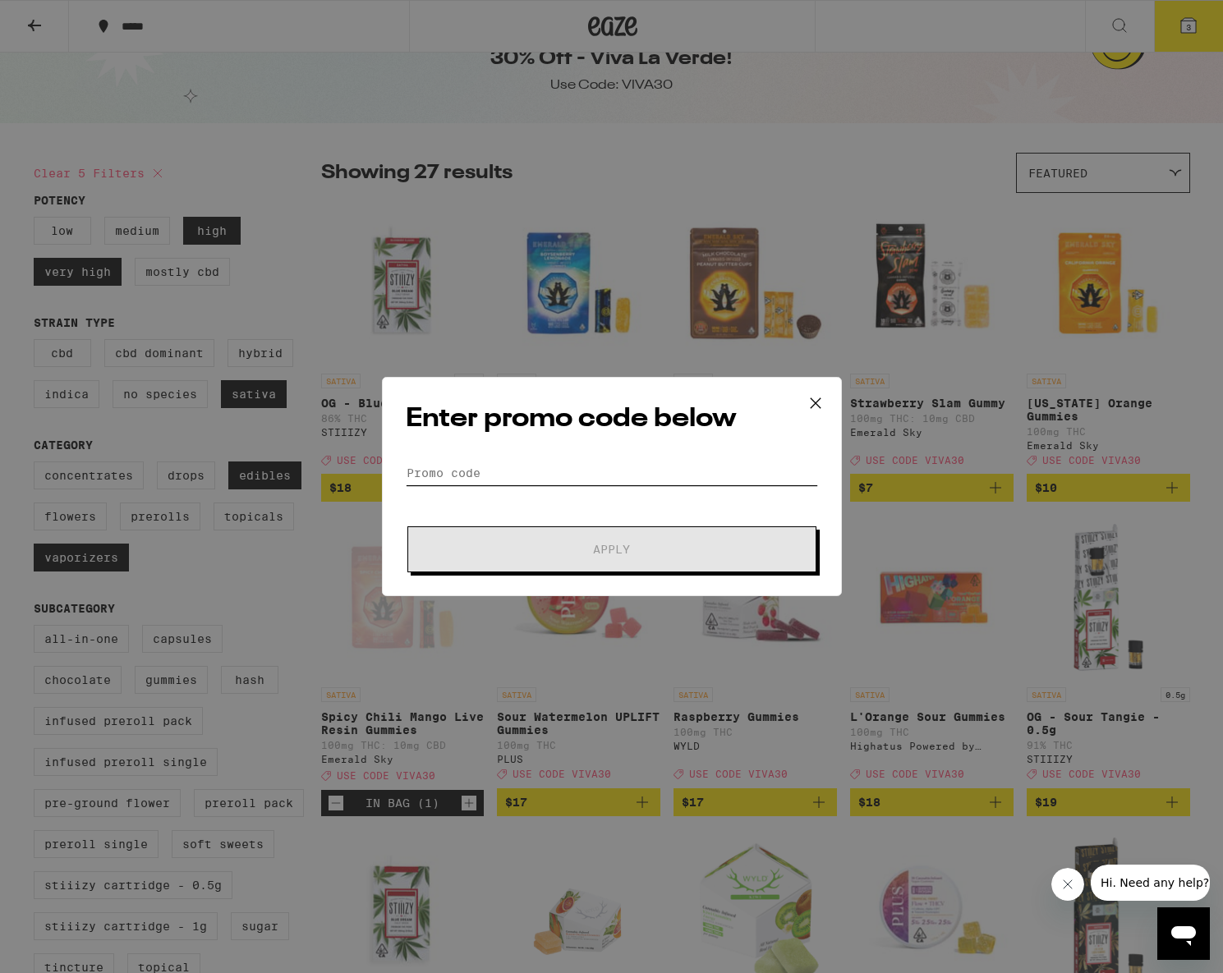
click at [443, 467] on input "Promo Code" at bounding box center [612, 473] width 412 height 25
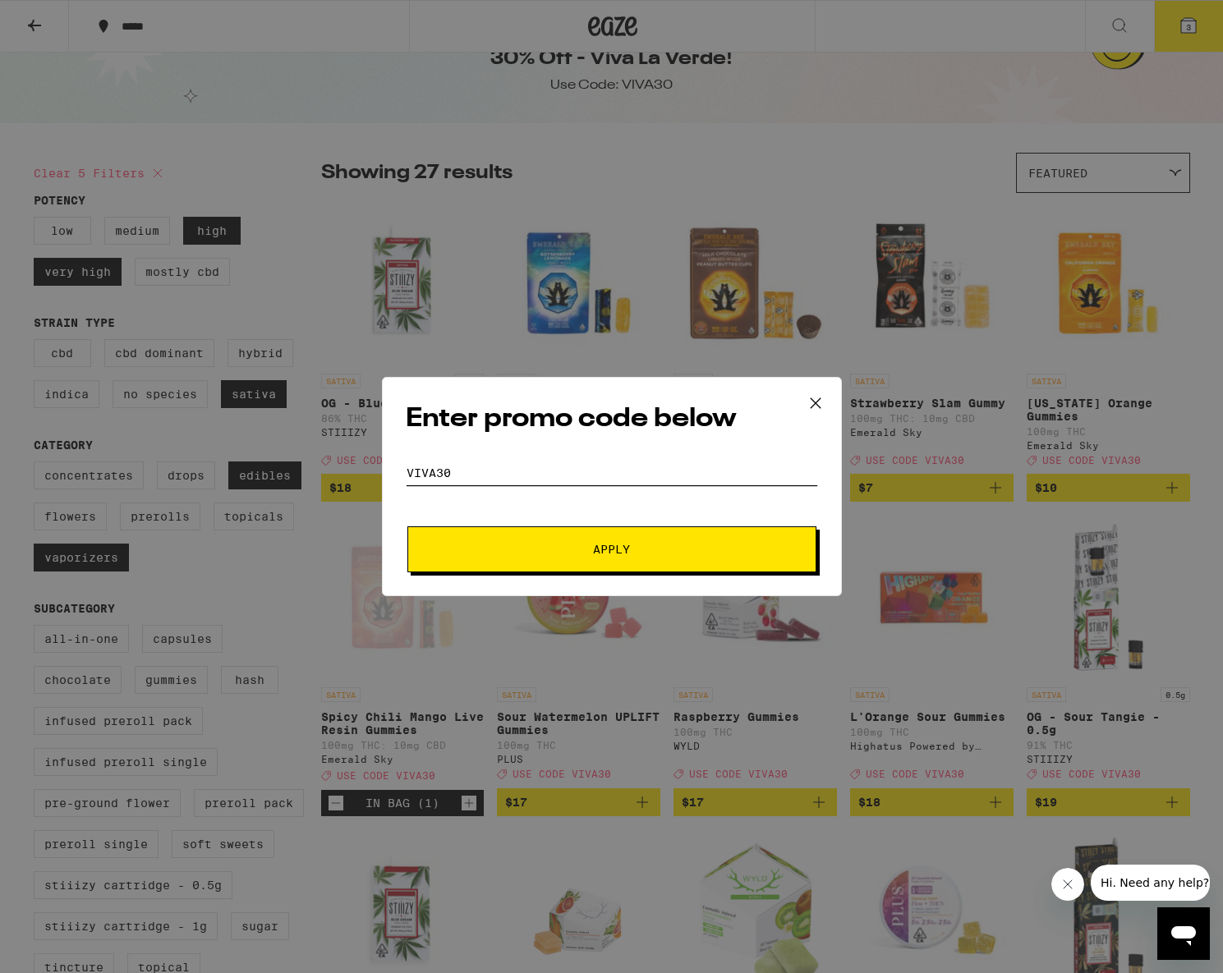
type input "VIVA30"
click at [611, 550] on button "Apply" at bounding box center [611, 550] width 409 height 46
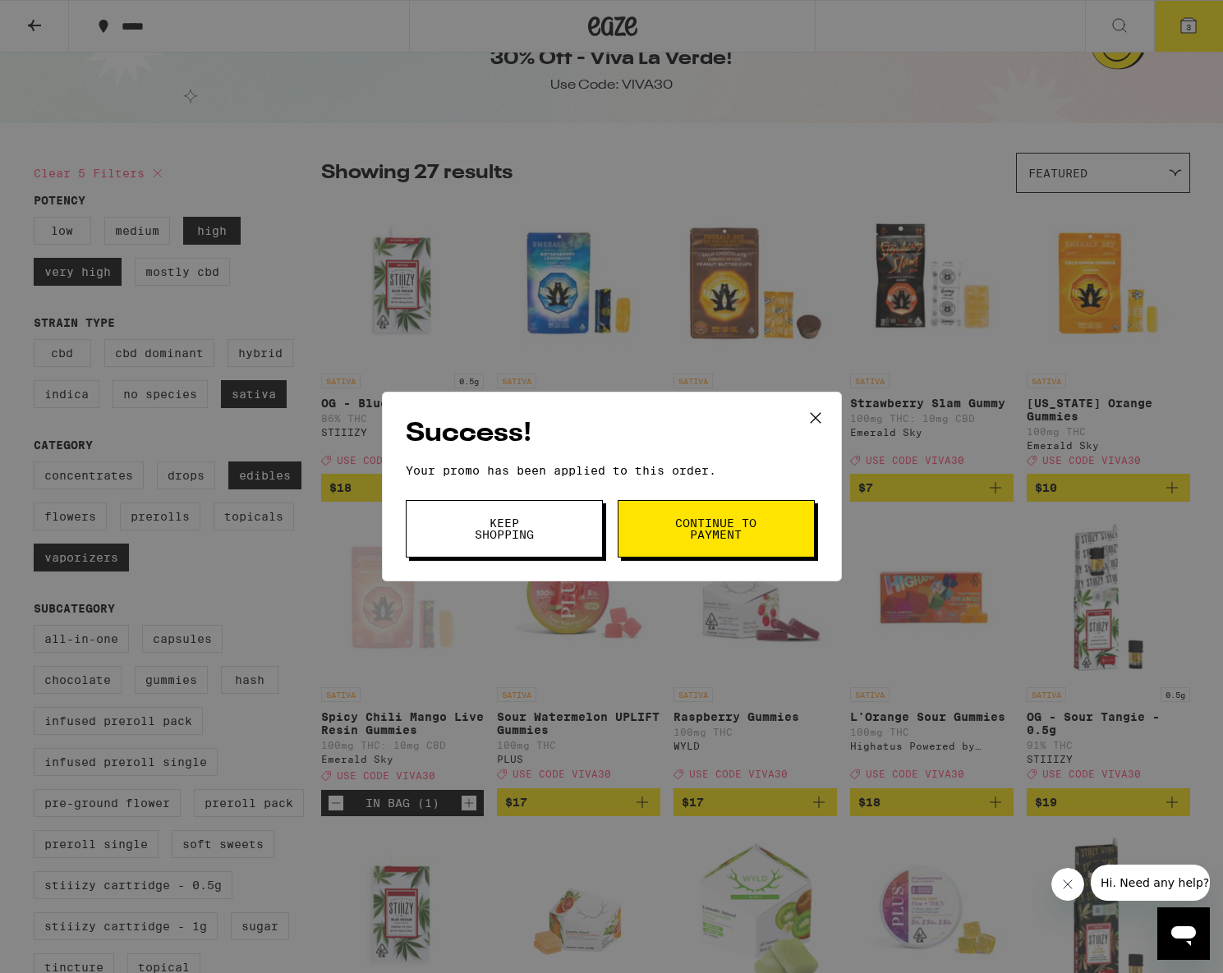
drag, startPoint x: 548, startPoint y: 539, endPoint x: 646, endPoint y: 528, distance: 99.2
click at [548, 539] on button "Keep Shopping" at bounding box center [504, 529] width 197 height 58
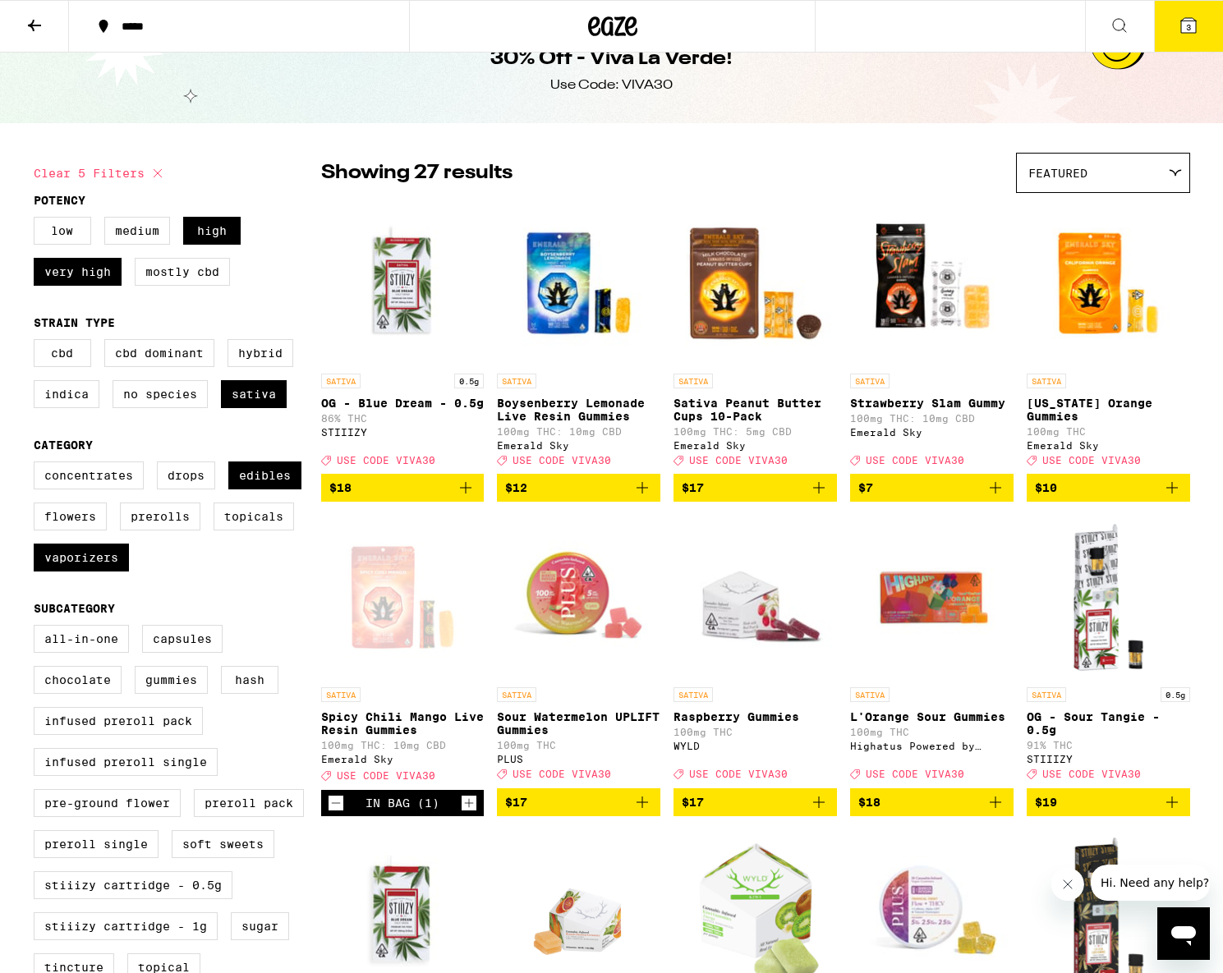
click at [1188, 35] on button "3" at bounding box center [1188, 26] width 69 height 51
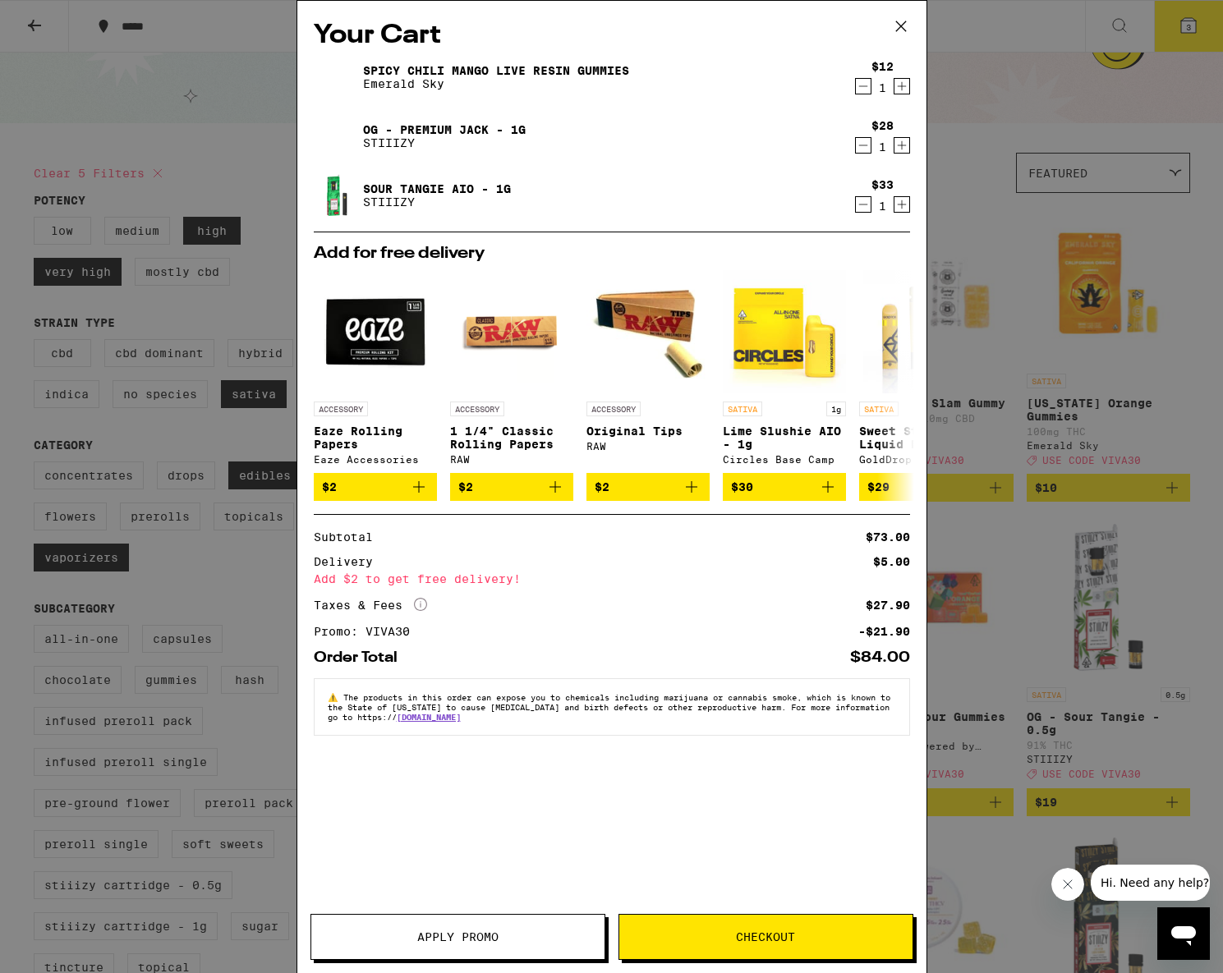
click at [900, 90] on icon "Increment" at bounding box center [902, 86] width 15 height 20
click at [1086, 106] on div "Your Cart Spicy Chili Mango Live Resin Gummies Emerald Sky $12 2 OG - Premium J…" at bounding box center [611, 486] width 1223 height 973
